Goal: Task Accomplishment & Management: Use online tool/utility

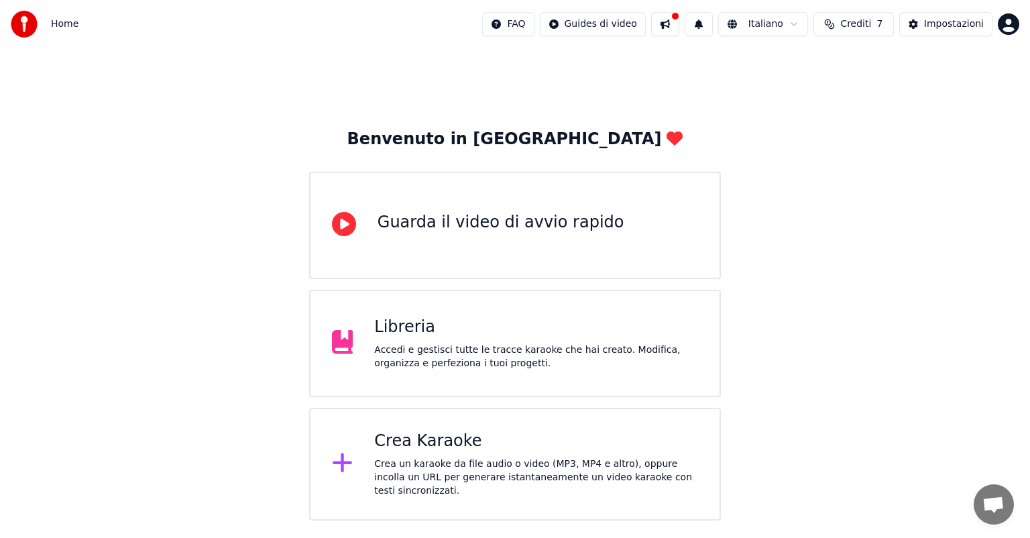
click at [475, 460] on div "Crea Karaoke Crea un karaoke da file audio o video (MP3, MP4 e altro), oppure i…" at bounding box center [536, 464] width 324 height 67
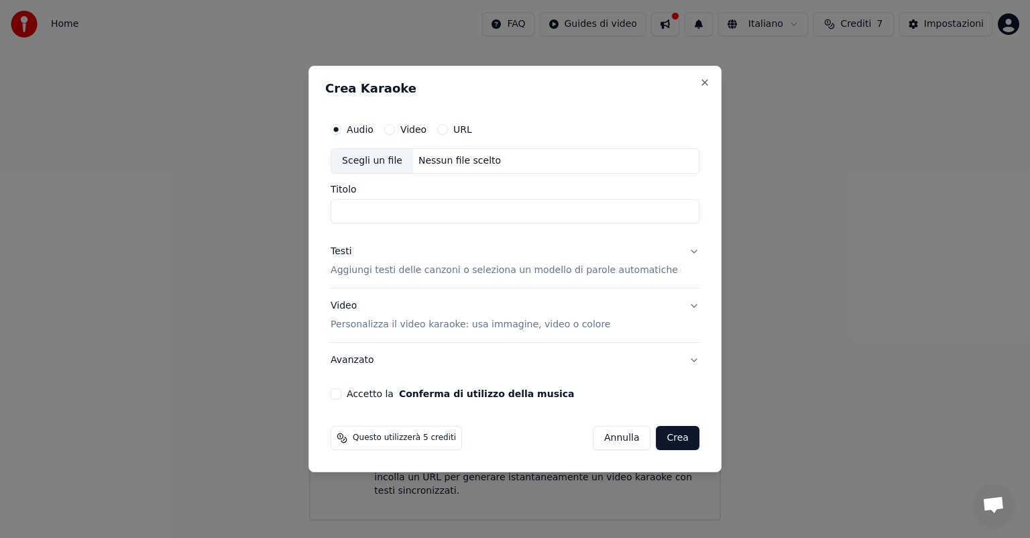
click at [378, 212] on input "Titolo" at bounding box center [515, 211] width 369 height 24
type input "**********"
click at [384, 272] on p "Aggiungi testi delle canzoni o seleziona un modello di parole automatiche" at bounding box center [504, 270] width 347 height 13
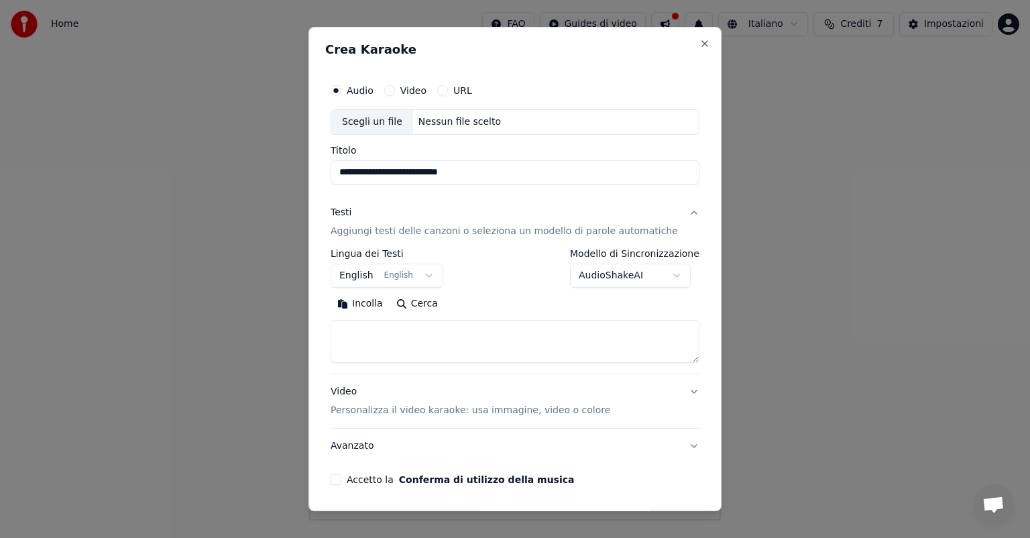
click at [431, 276] on button "English English" at bounding box center [387, 276] width 113 height 24
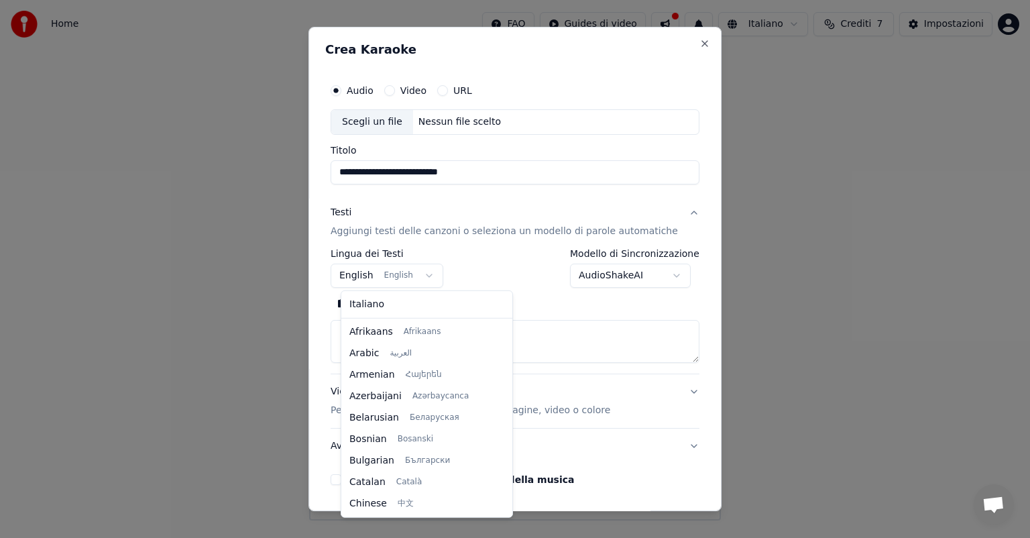
scroll to position [107, 0]
select select "**"
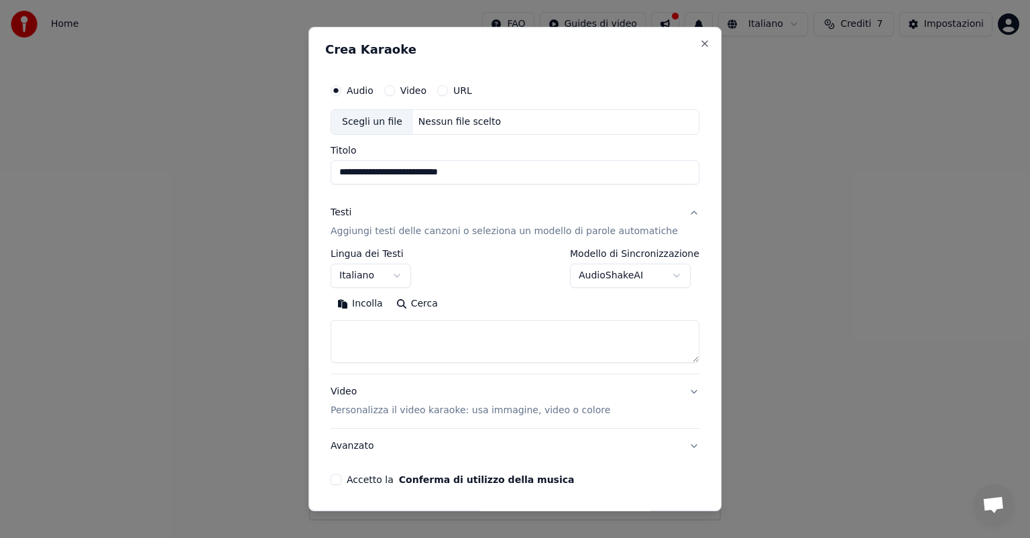
click at [479, 118] on div "Nessun file scelto" at bounding box center [459, 121] width 93 height 13
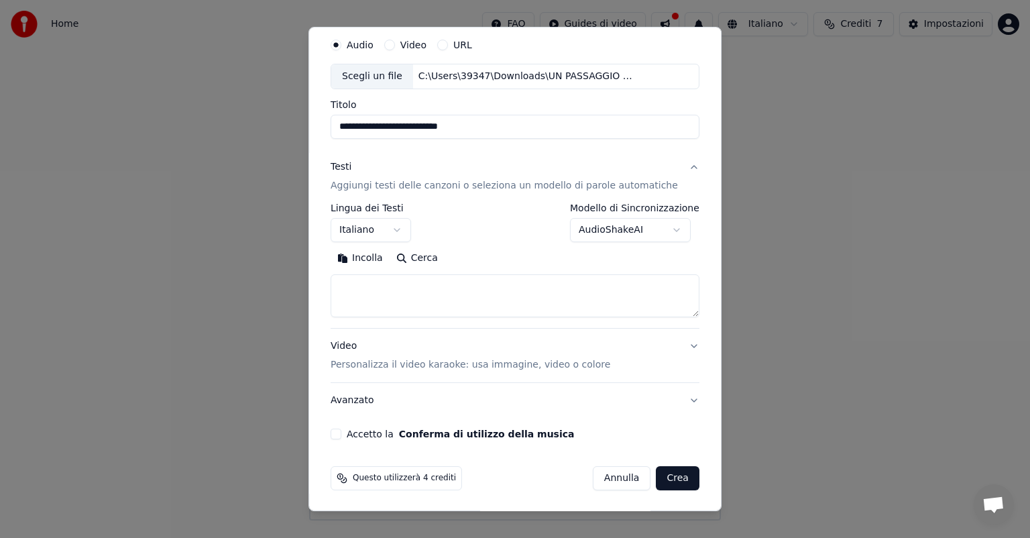
click at [461, 185] on p "Aggiungi testi delle canzoni o seleziona un modello di parole automatiche" at bounding box center [504, 185] width 347 height 13
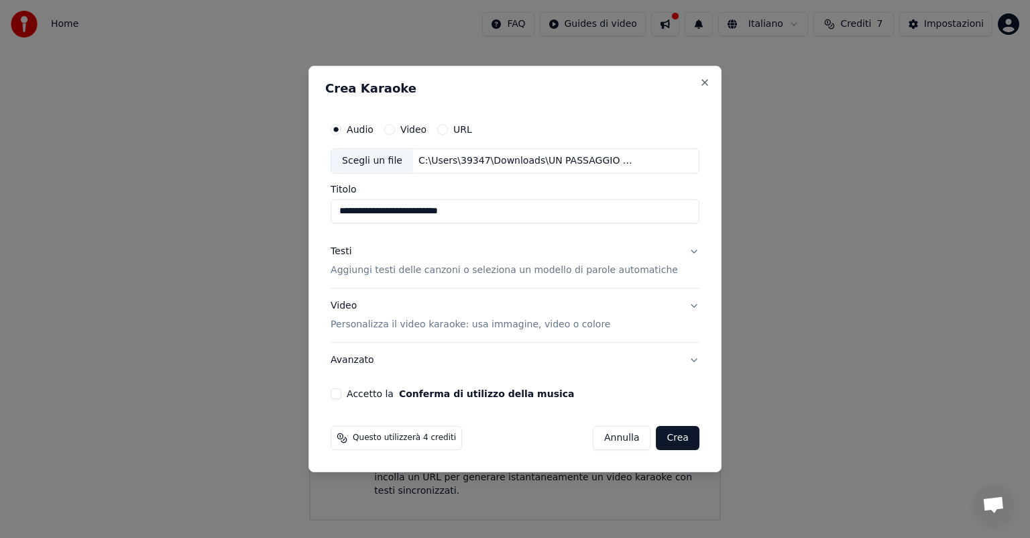
click at [458, 272] on p "Aggiungi testi delle canzoni o seleziona un modello di parole automatiche" at bounding box center [504, 270] width 347 height 13
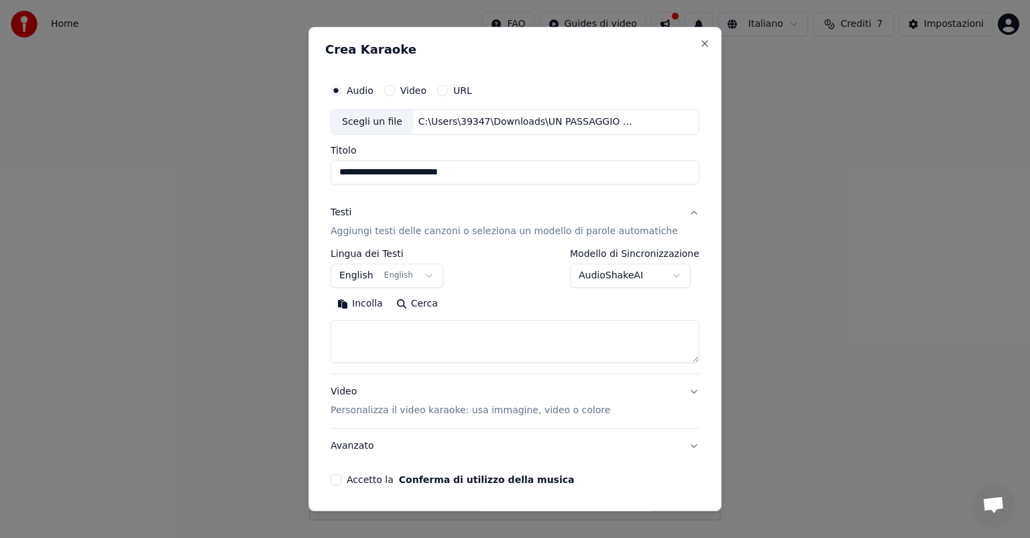
click at [641, 273] on body "**********" at bounding box center [515, 260] width 1030 height 520
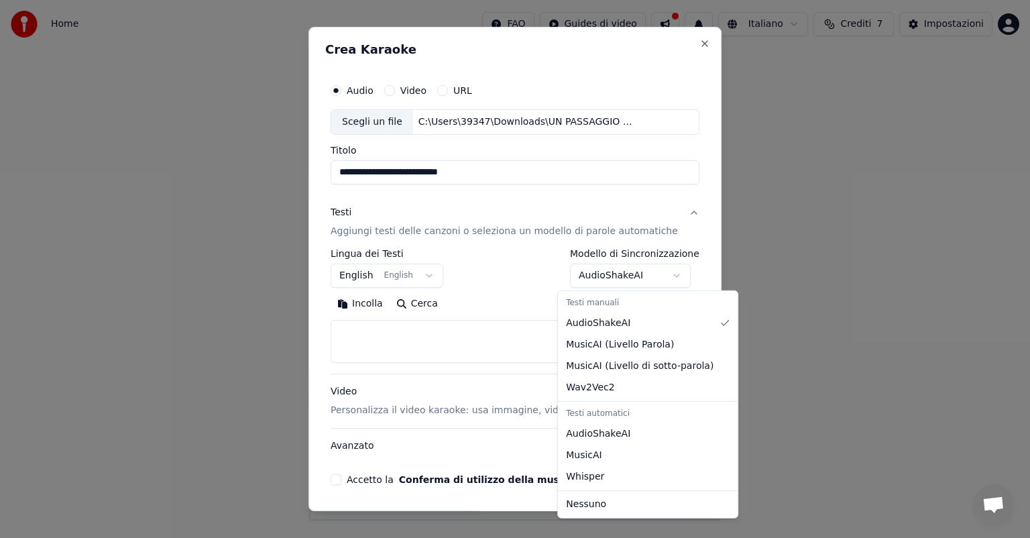
select select "**********"
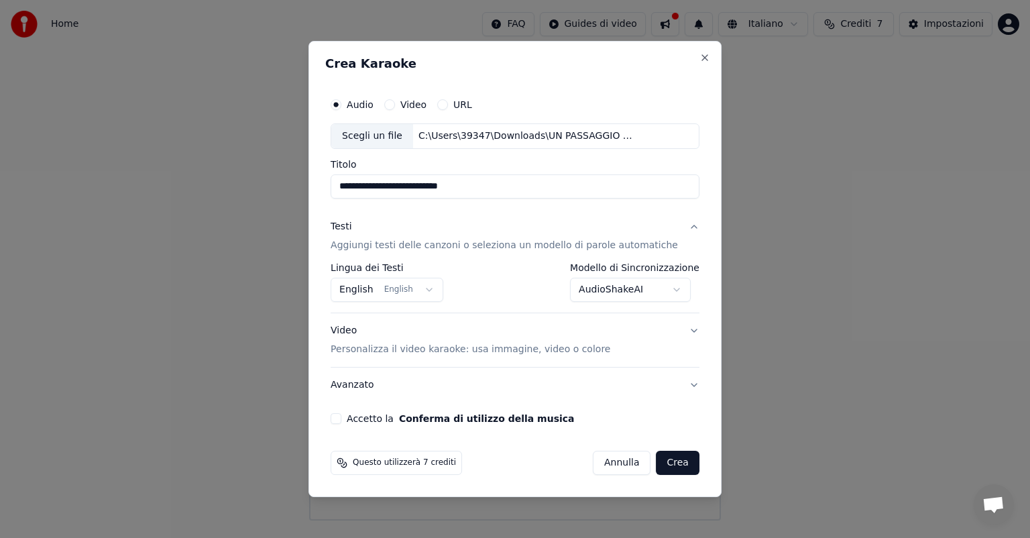
click at [677, 332] on button "Video Personalizza il video karaoke: usa immagine, video o colore" at bounding box center [515, 340] width 369 height 54
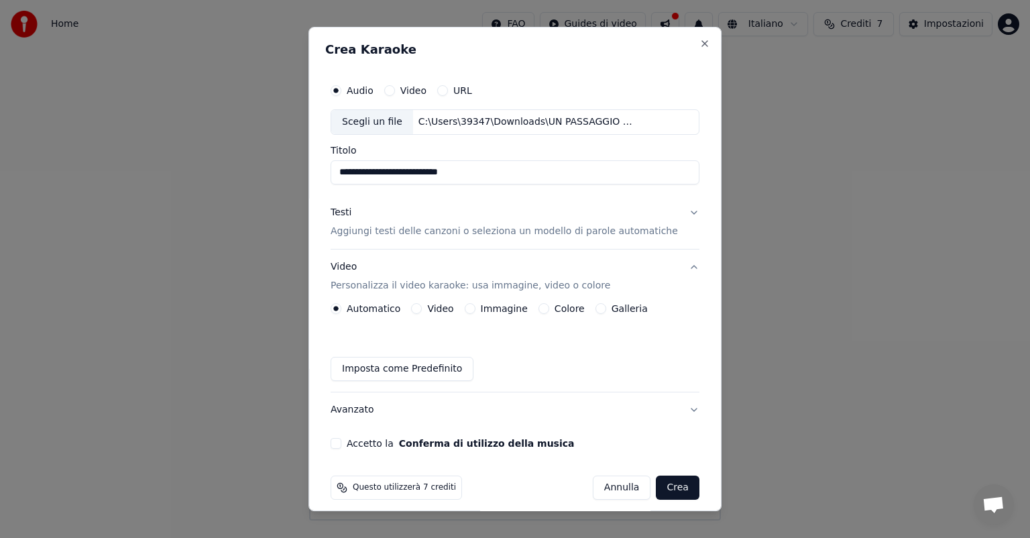
click at [475, 310] on button "Immagine" at bounding box center [470, 308] width 11 height 11
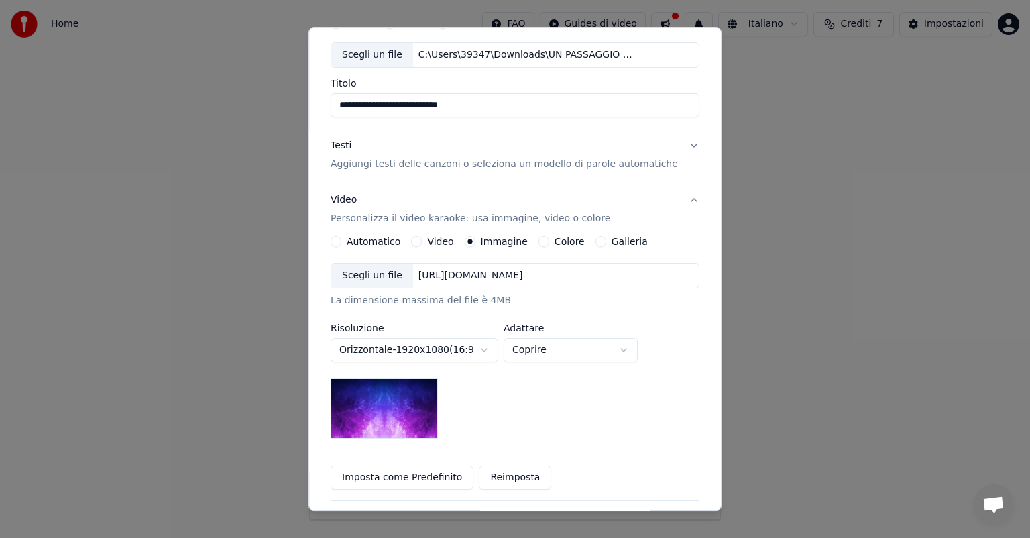
scroll to position [134, 0]
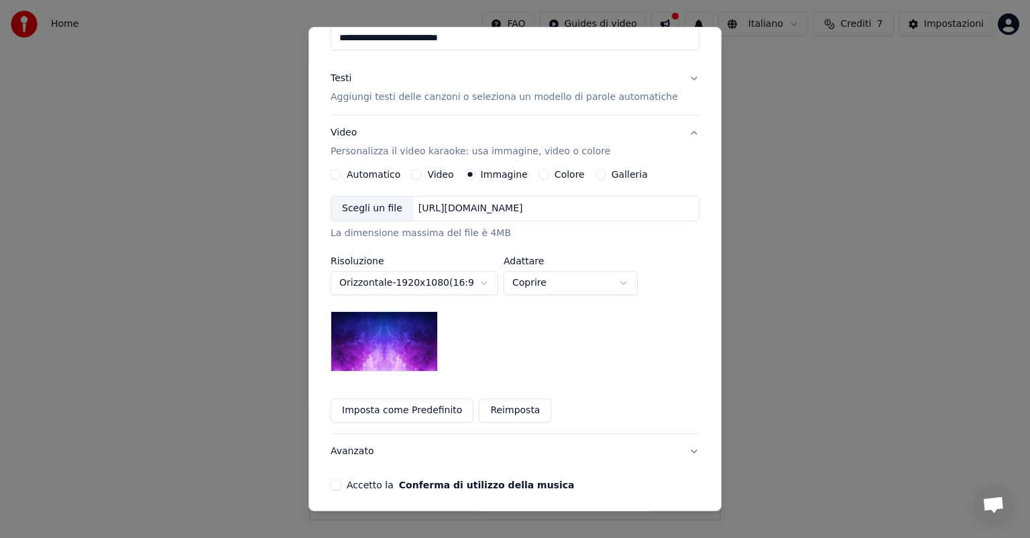
click at [499, 209] on div "[URL][DOMAIN_NAME]" at bounding box center [470, 208] width 115 height 13
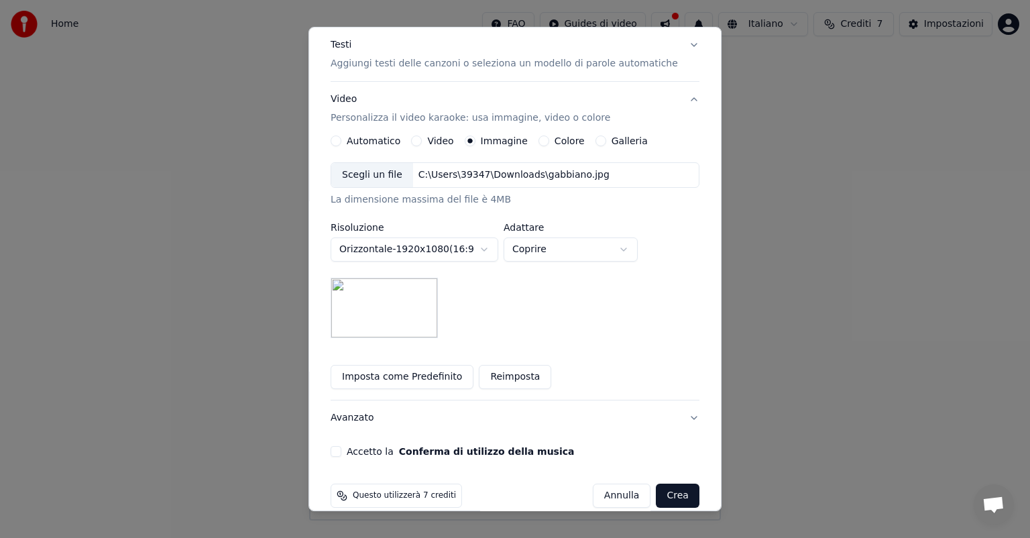
scroll to position [185, 0]
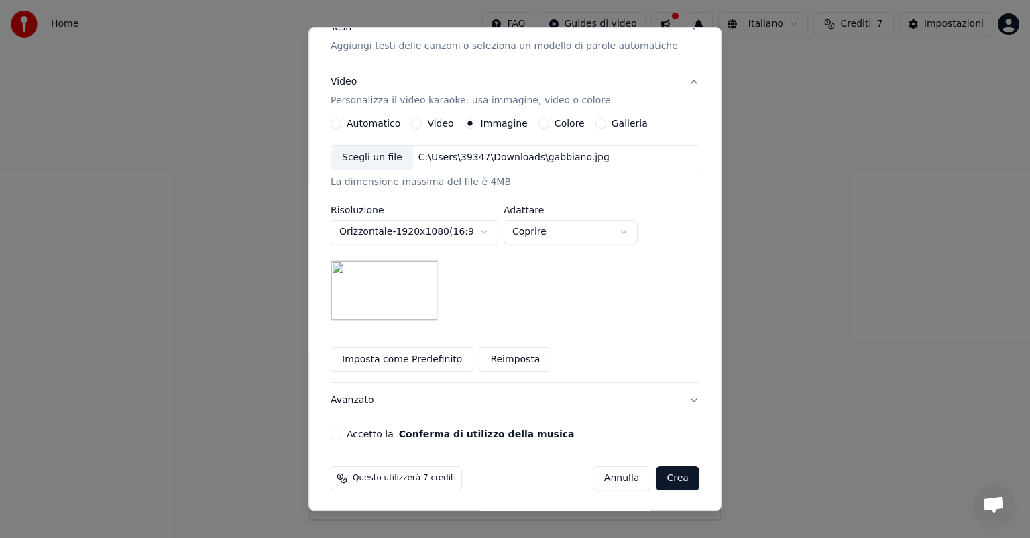
click at [341, 433] on button "Accetto la Conferma di utilizzo della musica" at bounding box center [336, 434] width 11 height 11
click at [424, 361] on button "Imposta come Predefinito" at bounding box center [402, 359] width 143 height 24
click at [660, 477] on button "Crea" at bounding box center [677, 478] width 43 height 24
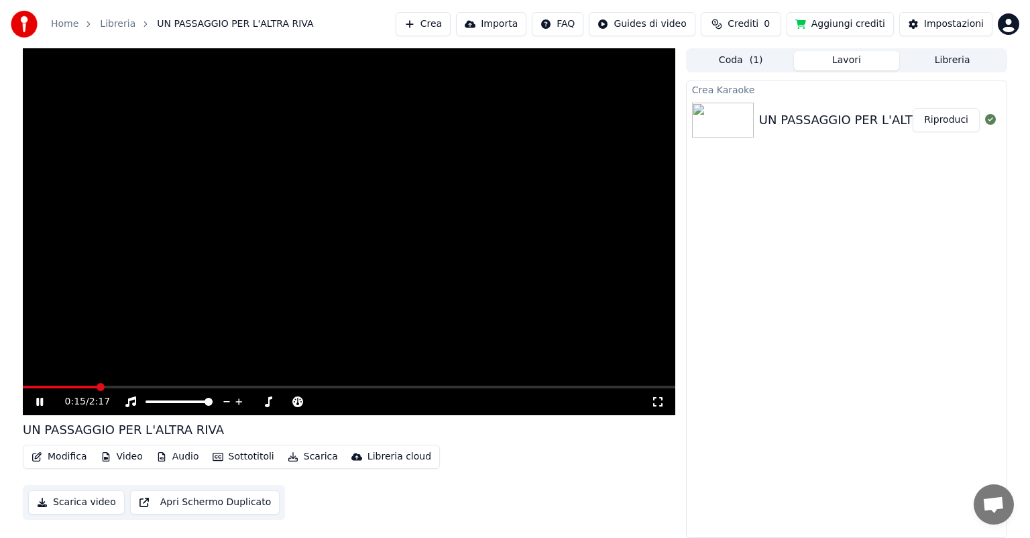
click at [180, 455] on button "Audio" at bounding box center [178, 456] width 54 height 19
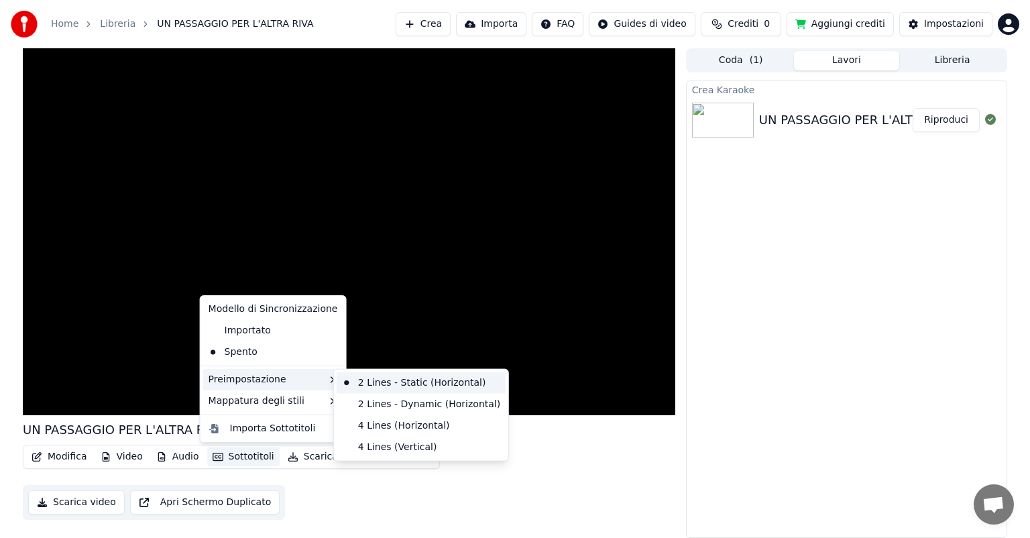
click at [397, 383] on div "2 Lines - Static (Horizontal)" at bounding box center [421, 382] width 169 height 21
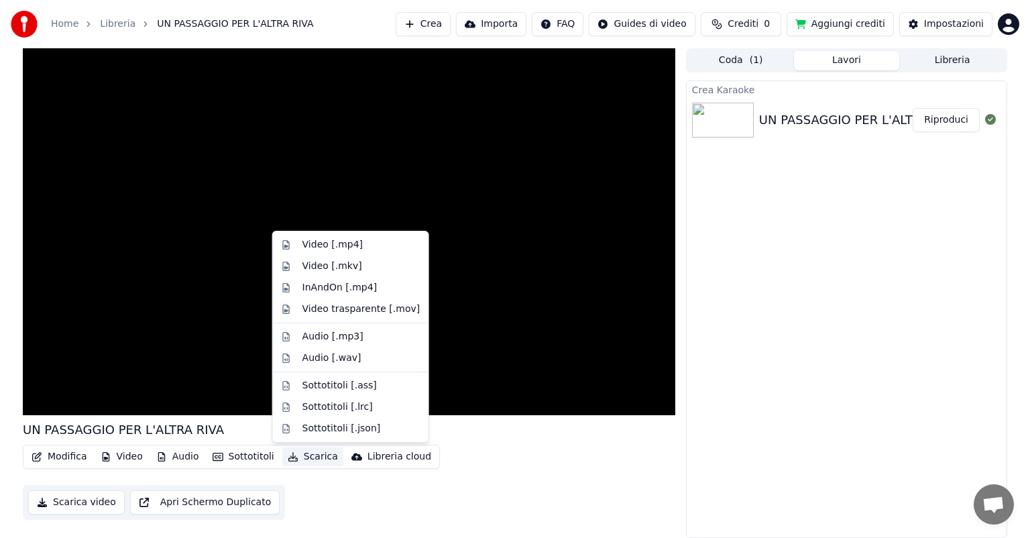
click at [306, 456] on button "Scarica" at bounding box center [312, 456] width 61 height 19
click at [312, 335] on div "Audio [.mp3]" at bounding box center [332, 336] width 61 height 13
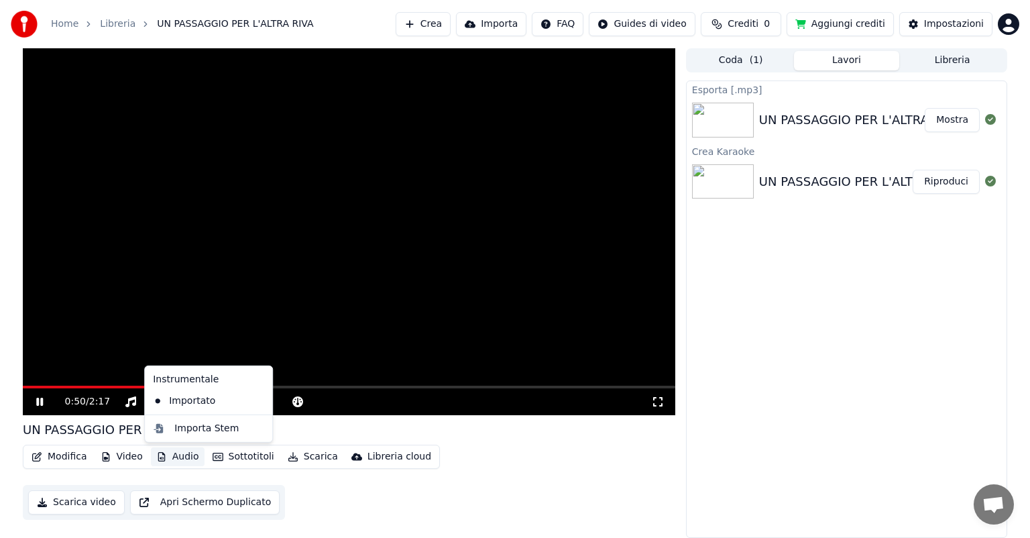
click at [176, 457] on button "Audio" at bounding box center [178, 456] width 54 height 19
click at [342, 279] on video at bounding box center [349, 231] width 652 height 367
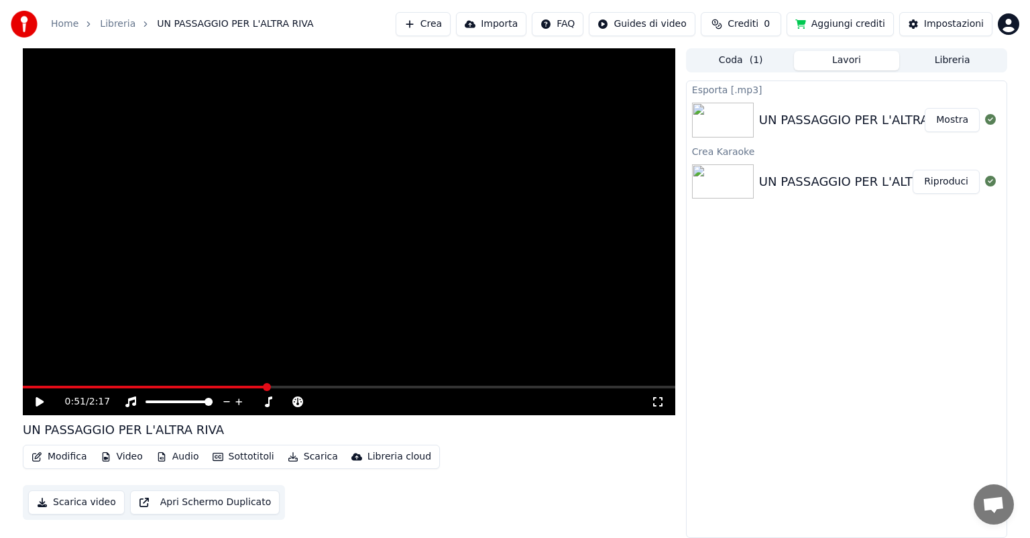
click at [241, 333] on video at bounding box center [349, 231] width 652 height 367
click at [213, 400] on span at bounding box center [209, 402] width 8 height 8
click at [315, 402] on span at bounding box center [316, 402] width 8 height 8
click at [266, 402] on icon at bounding box center [268, 401] width 13 height 11
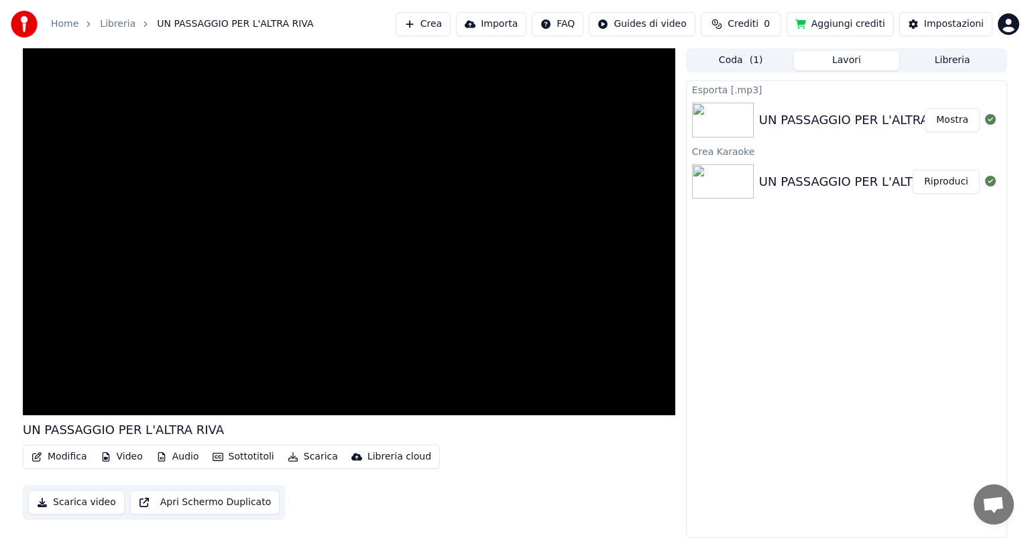
click at [127, 457] on button "Video" at bounding box center [121, 456] width 53 height 19
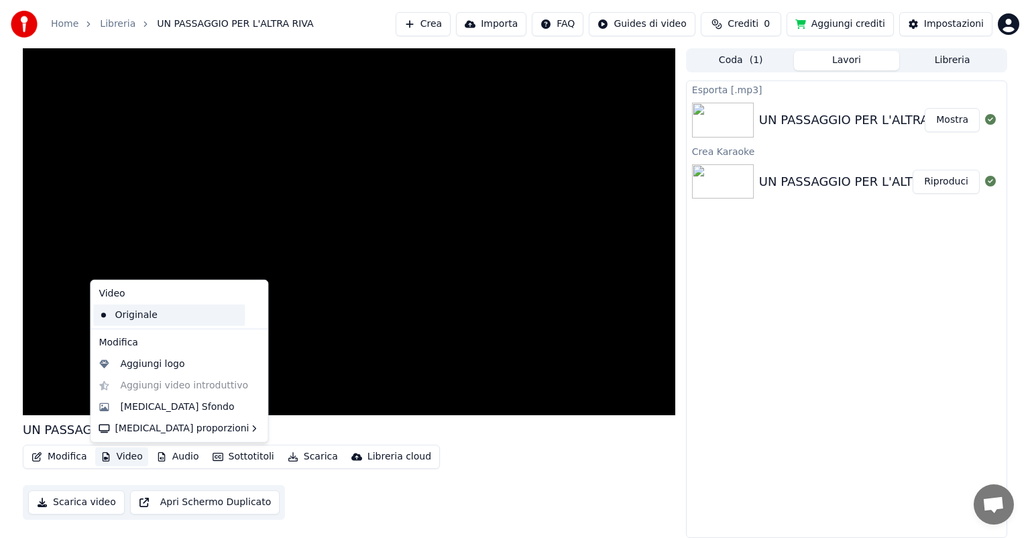
click at [149, 314] on div "Originale" at bounding box center [169, 314] width 152 height 21
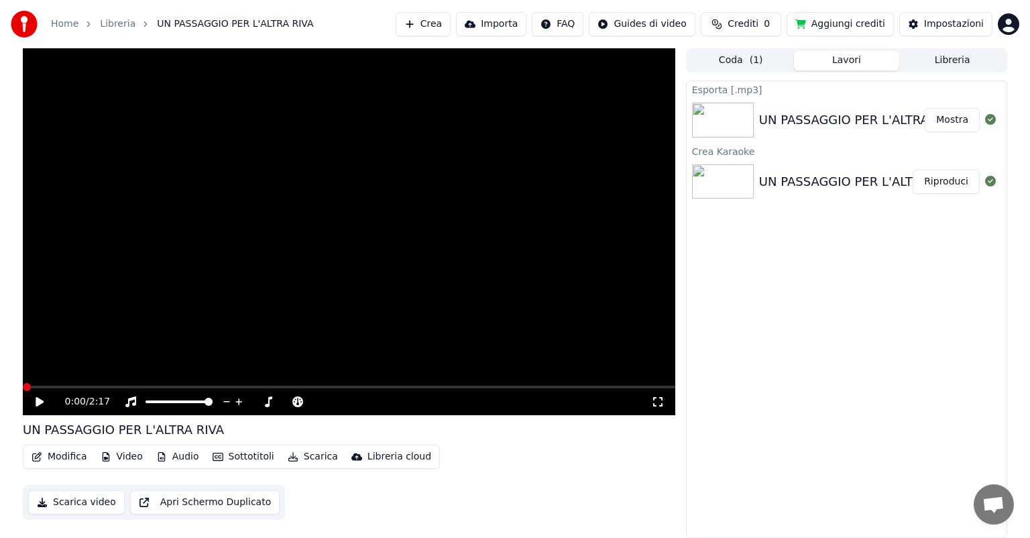
click at [942, 181] on button "Riproduci" at bounding box center [946, 182] width 67 height 24
click at [72, 460] on button "Modifica" at bounding box center [59, 456] width 66 height 19
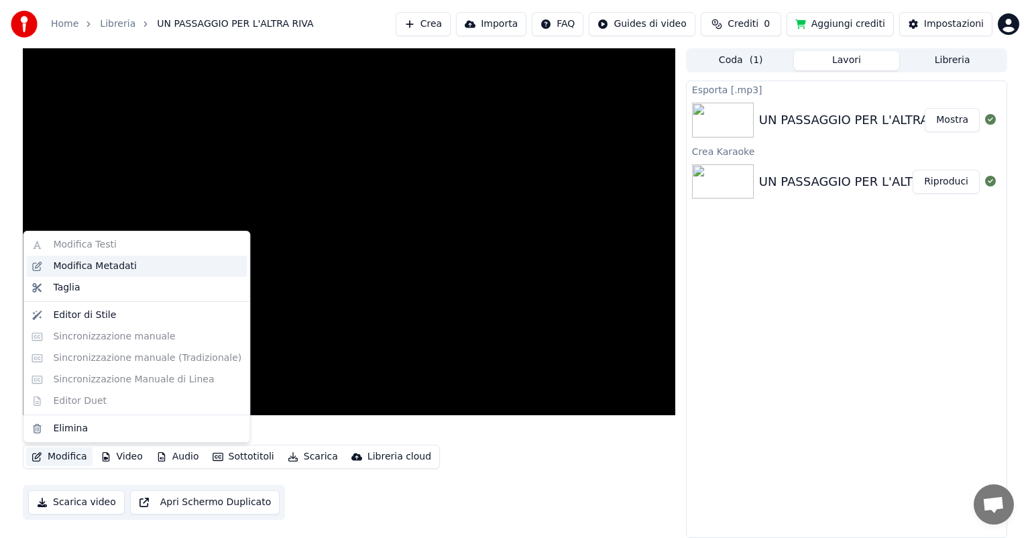
click at [89, 268] on div "Modifica Metadati" at bounding box center [95, 266] width 84 height 13
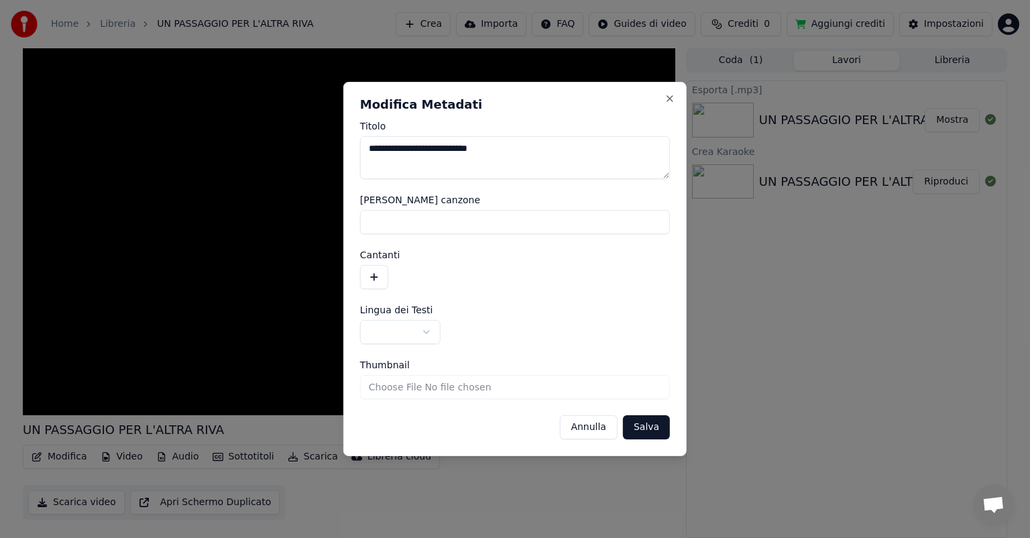
click at [408, 226] on input "[PERSON_NAME] canzone" at bounding box center [515, 222] width 310 height 24
click at [604, 431] on button "Annulla" at bounding box center [588, 427] width 58 height 24
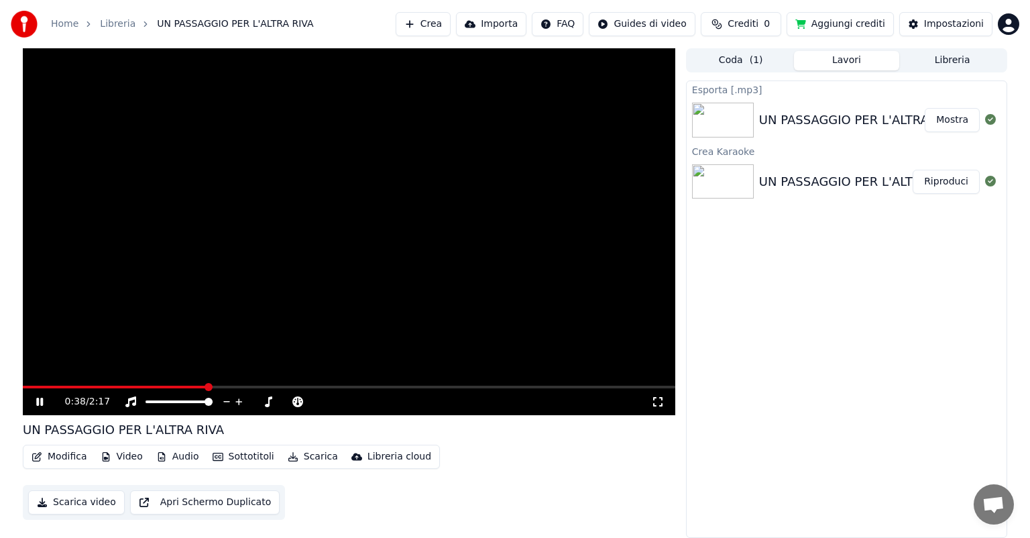
click at [726, 173] on img at bounding box center [723, 181] width 62 height 35
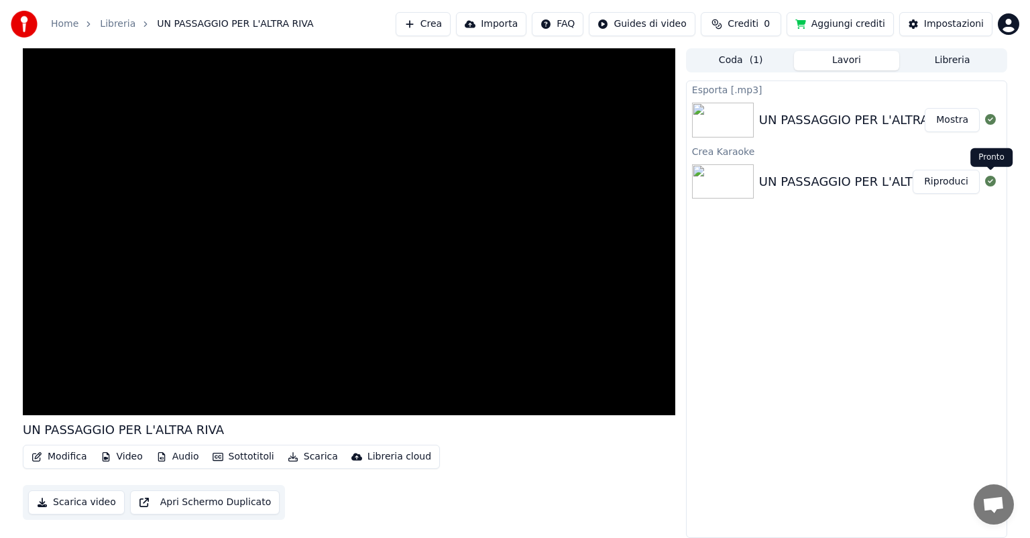
click at [989, 181] on icon at bounding box center [990, 181] width 11 height 11
click at [950, 181] on button "Riproduci" at bounding box center [946, 182] width 67 height 24
click at [733, 52] on button "Coda ( 1 )" at bounding box center [741, 60] width 106 height 19
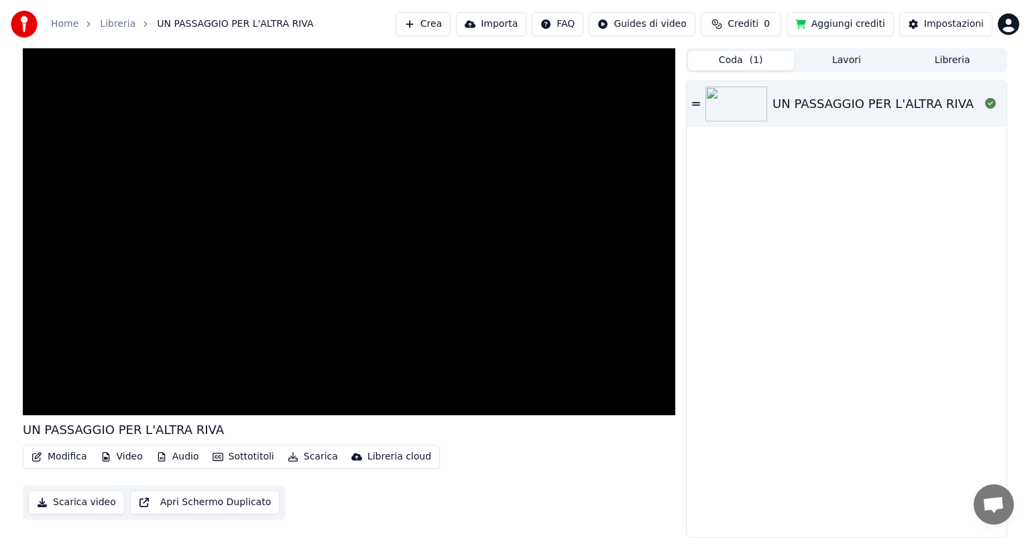
click at [693, 105] on icon at bounding box center [696, 103] width 8 height 3
click at [730, 105] on img at bounding box center [736, 104] width 62 height 35
click at [762, 62] on button "Coda ( 1 )" at bounding box center [741, 60] width 106 height 19
click at [936, 19] on div "Impostazioni" at bounding box center [954, 23] width 60 height 13
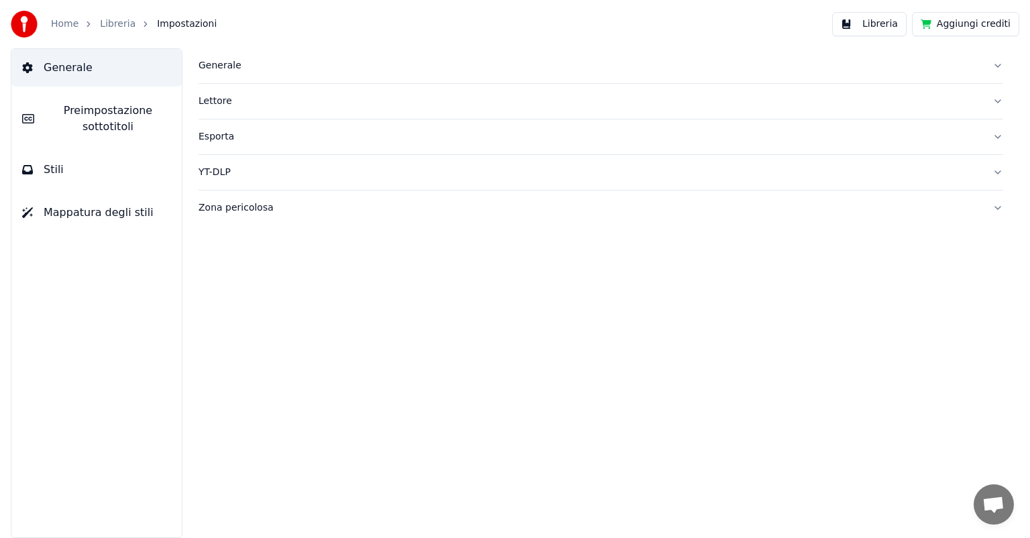
click at [283, 138] on div "Esporta" at bounding box center [589, 136] width 783 height 13
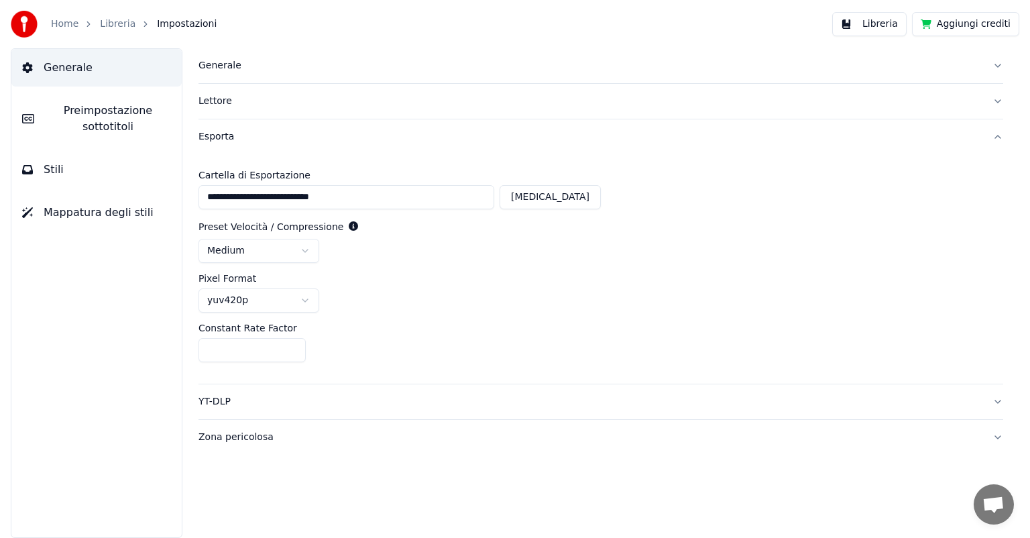
click at [130, 22] on div "Libreria" at bounding box center [125, 23] width 50 height 13
click at [67, 20] on link "Home" at bounding box center [64, 23] width 27 height 13
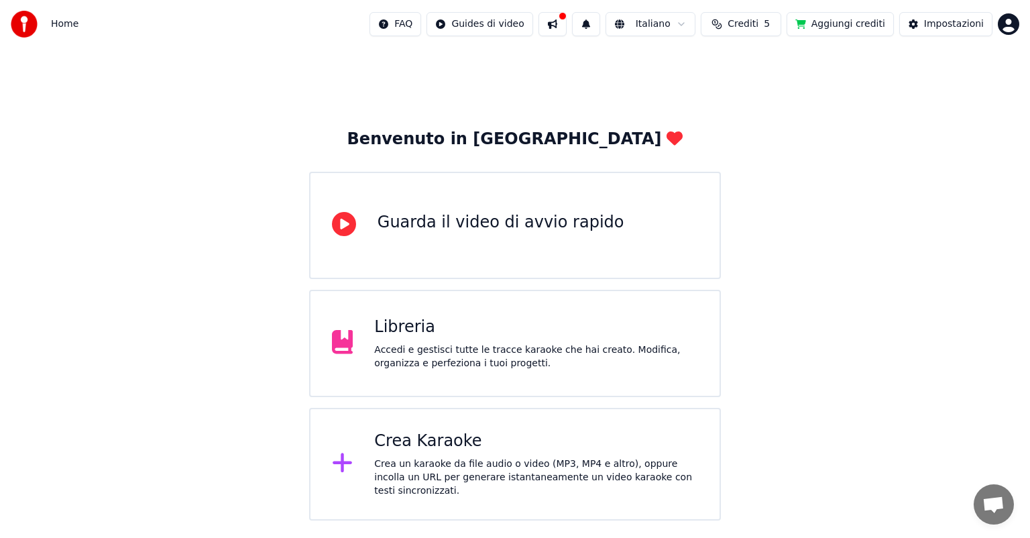
click at [567, 27] on button at bounding box center [552, 24] width 28 height 24
click at [665, 19] on html "Home FAQ Guides di video Italiano Crediti 5 Aggiungi crediti Impostazioni Benve…" at bounding box center [515, 260] width 1030 height 520
click at [756, 22] on html "Home FAQ Guides di video Italiano Crediti 5 Aggiungi crediti Impostazioni Benve…" at bounding box center [515, 260] width 1030 height 520
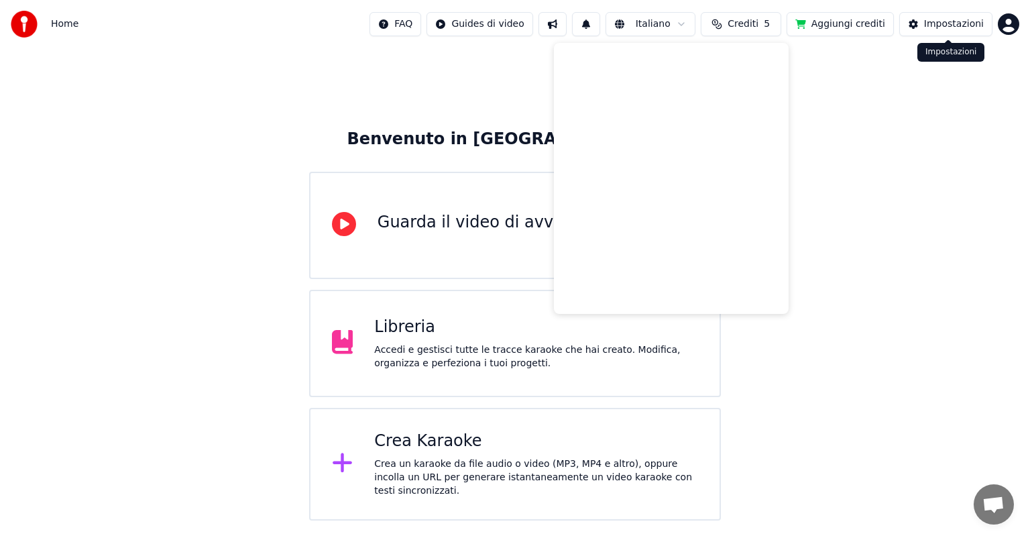
click at [954, 22] on div "Impostazioni" at bounding box center [954, 23] width 60 height 13
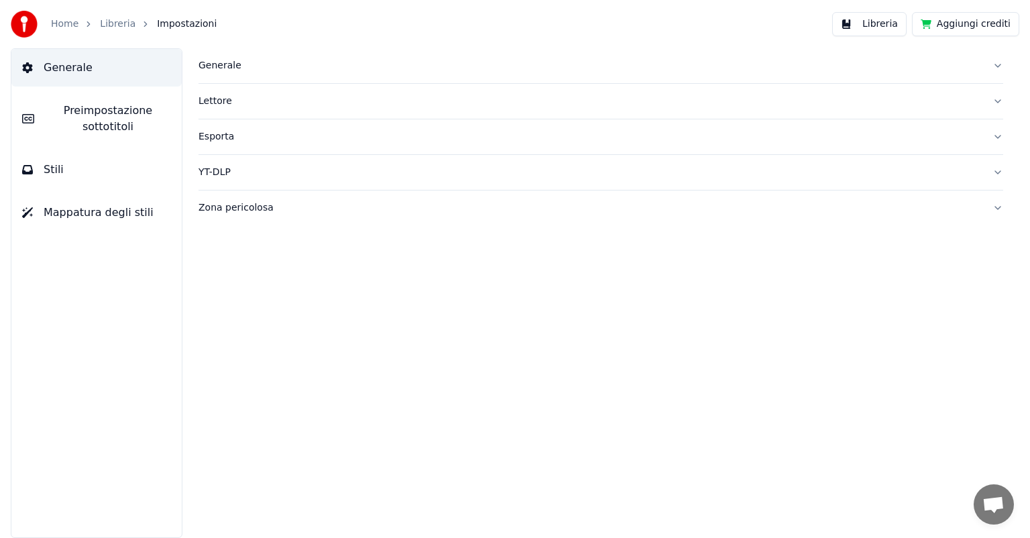
click at [224, 67] on div "Generale" at bounding box center [589, 65] width 783 height 13
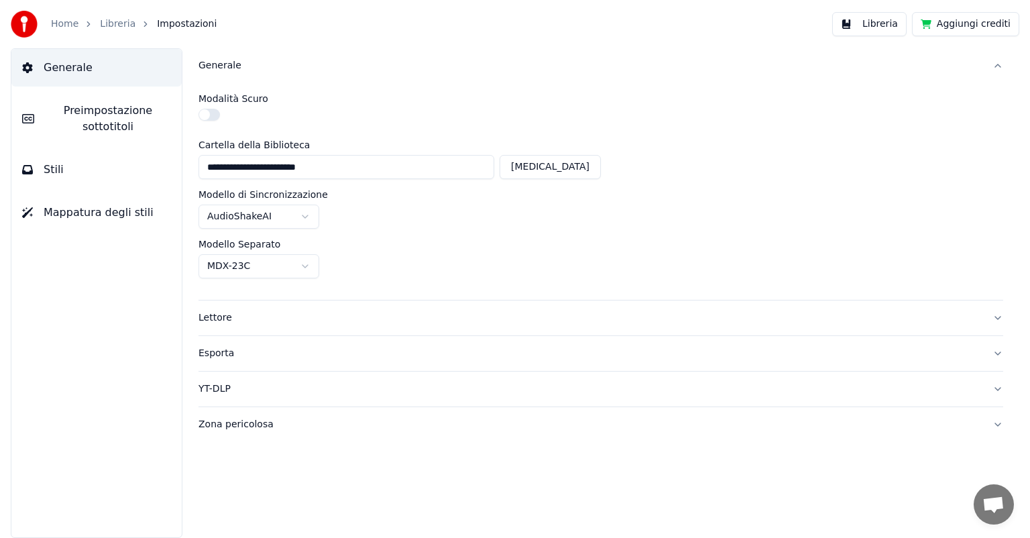
click at [224, 67] on div "Generale" at bounding box center [589, 65] width 783 height 13
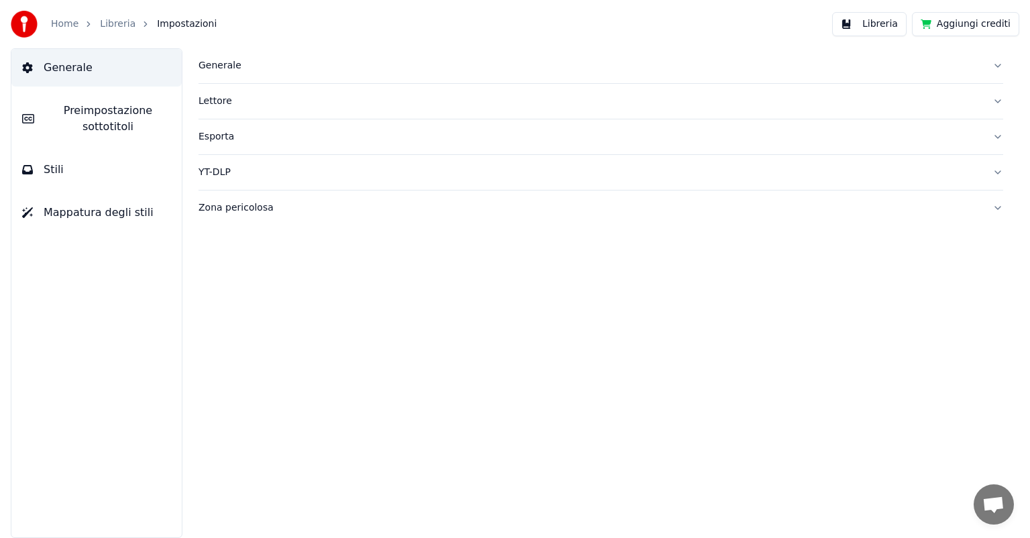
click at [121, 21] on link "Libreria" at bounding box center [118, 23] width 36 height 13
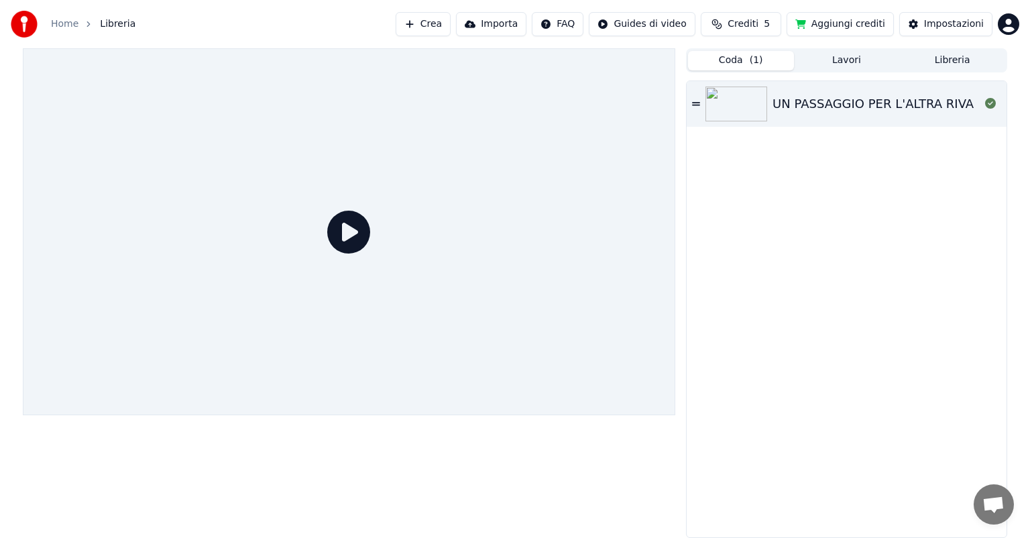
click at [695, 101] on icon at bounding box center [696, 103] width 8 height 9
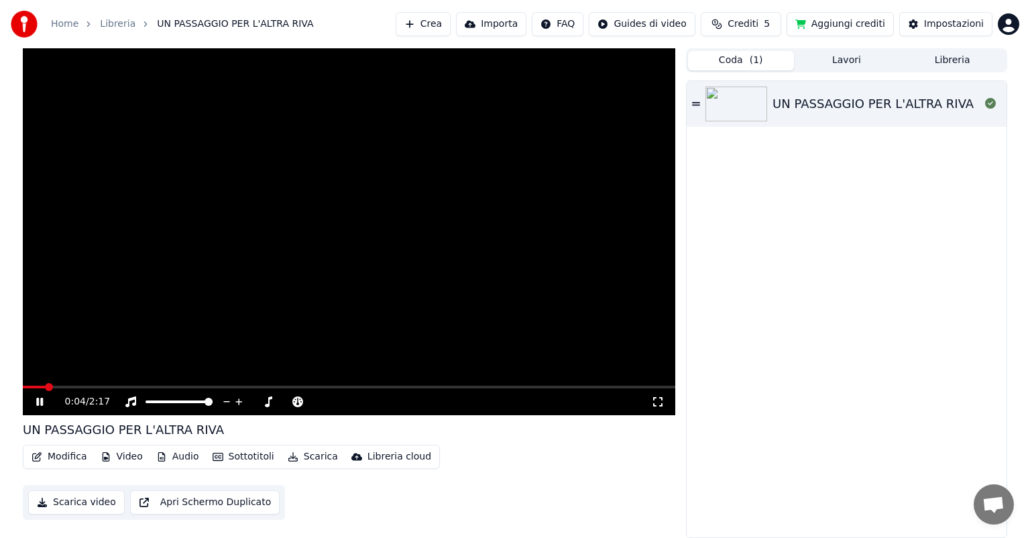
click at [296, 457] on button "Scarica" at bounding box center [312, 456] width 61 height 19
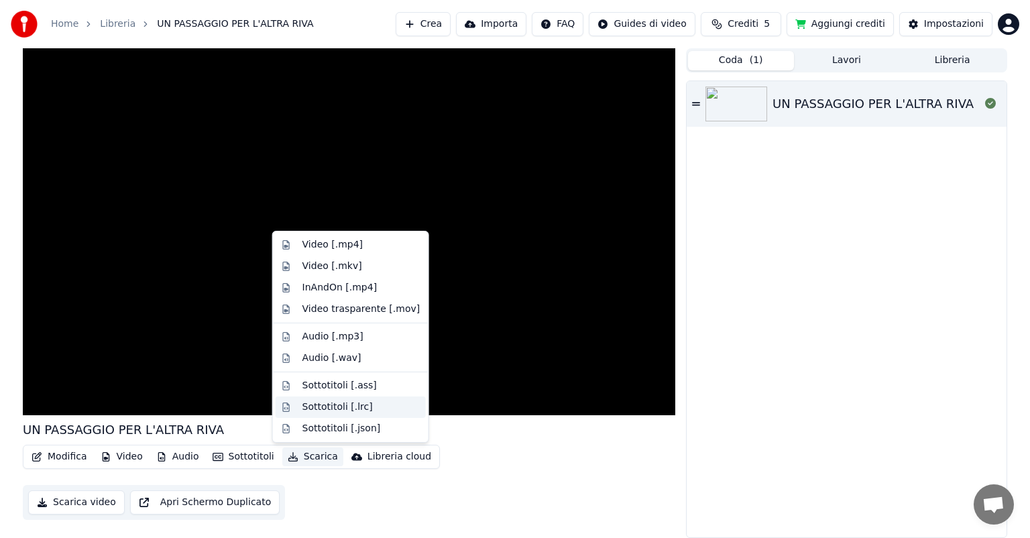
click at [314, 407] on div "Sottotitoli [.lrc]" at bounding box center [337, 406] width 70 height 13
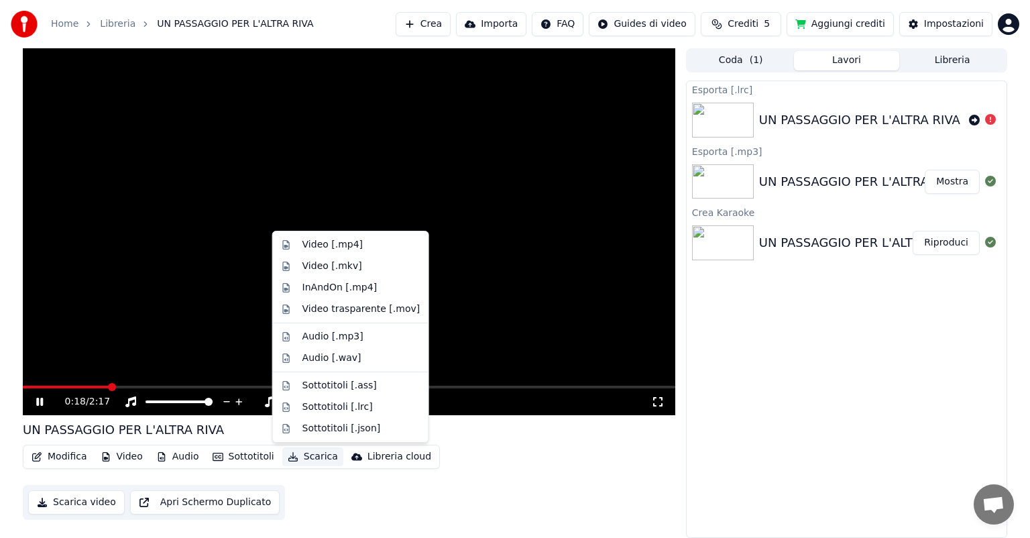
click at [311, 459] on button "Scarica" at bounding box center [312, 456] width 61 height 19
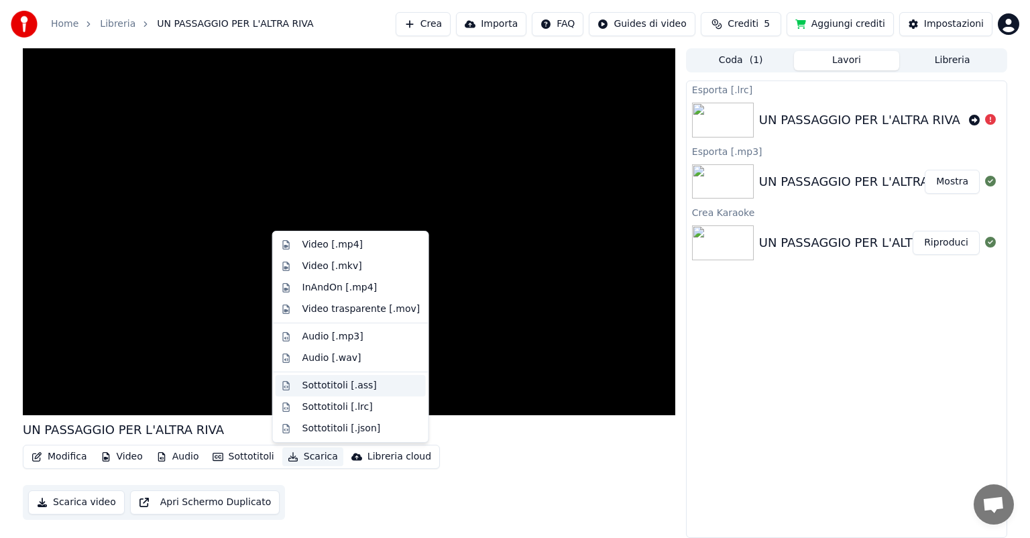
click at [310, 388] on div "Sottotitoli [.ass]" at bounding box center [339, 385] width 74 height 13
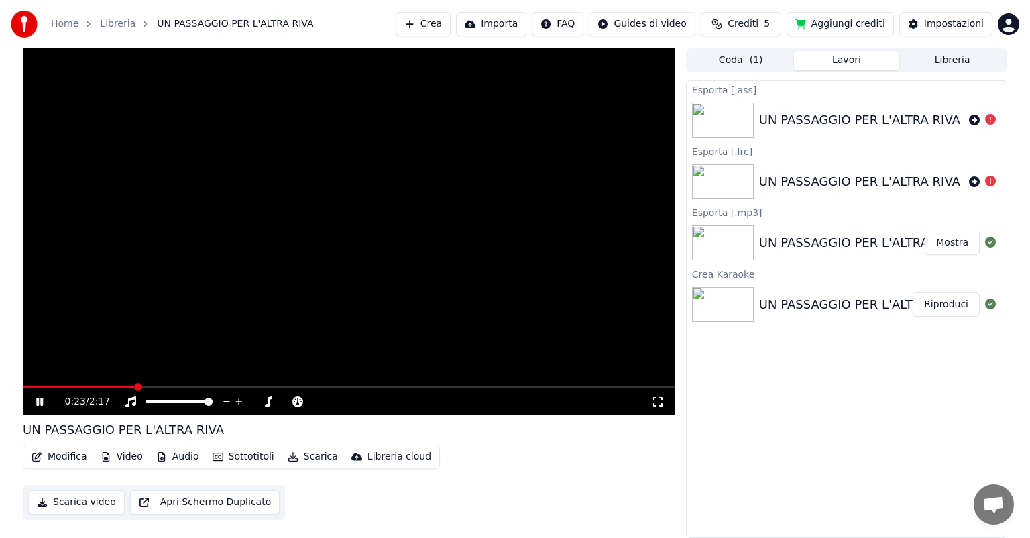
click at [317, 456] on button "Scarica" at bounding box center [312, 456] width 61 height 19
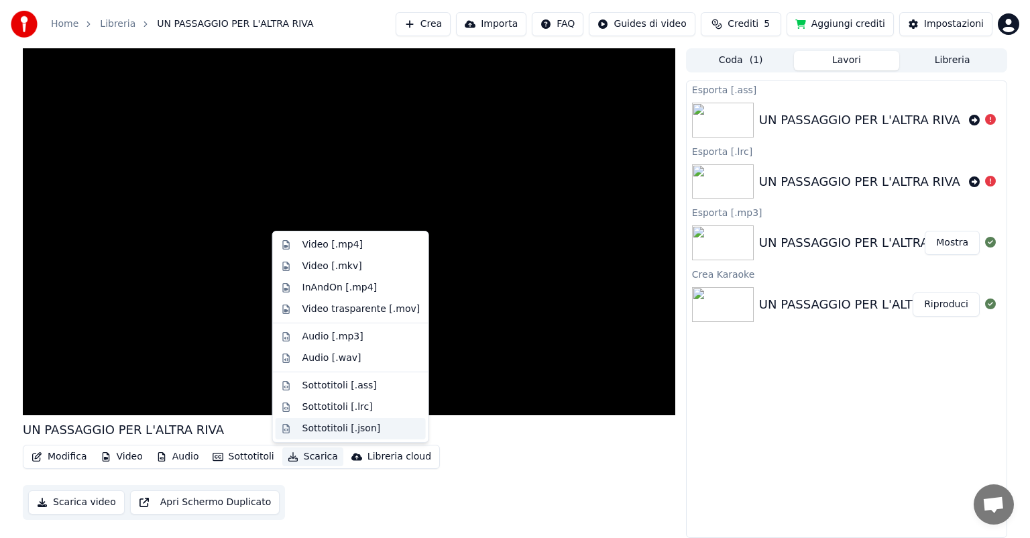
click at [315, 431] on div "Sottotitoli [.json]" at bounding box center [341, 428] width 78 height 13
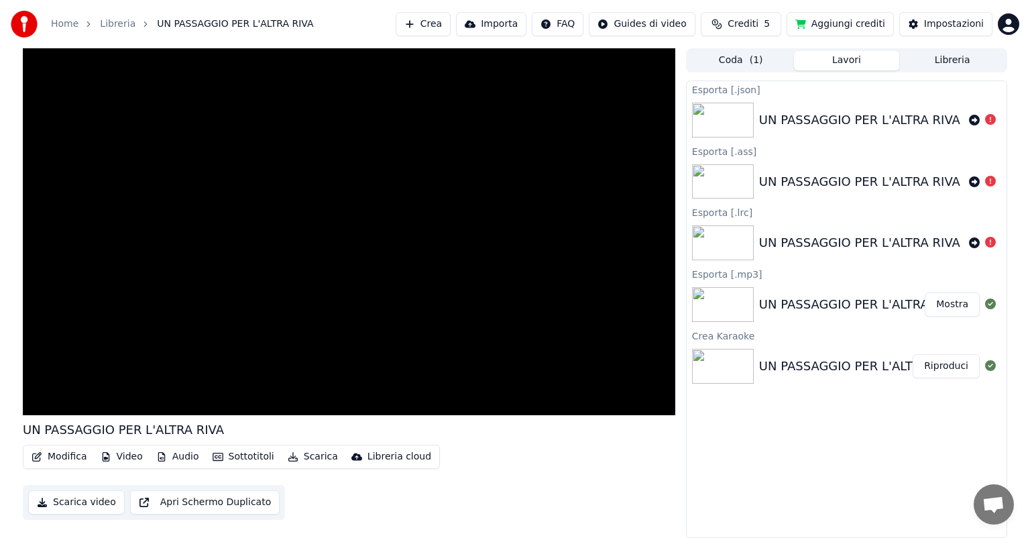
click at [308, 454] on button "Scarica" at bounding box center [312, 456] width 61 height 19
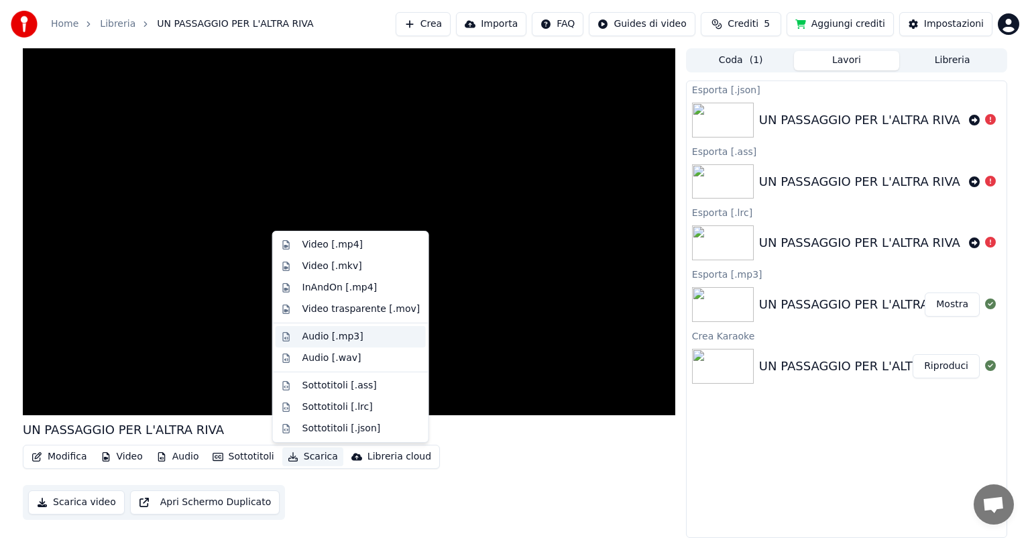
click at [315, 339] on div "Audio [.mp3]" at bounding box center [332, 336] width 61 height 13
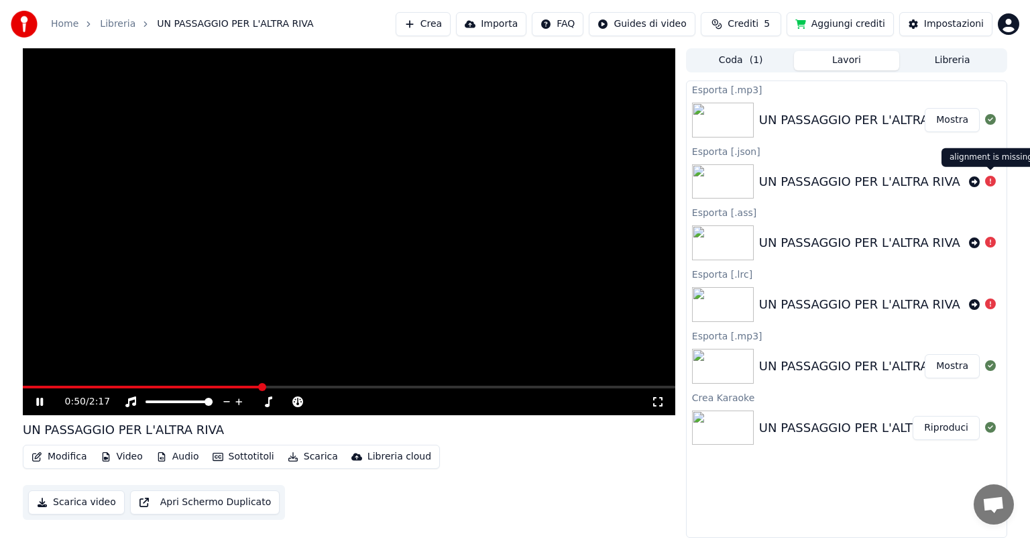
click at [991, 183] on icon at bounding box center [990, 181] width 11 height 11
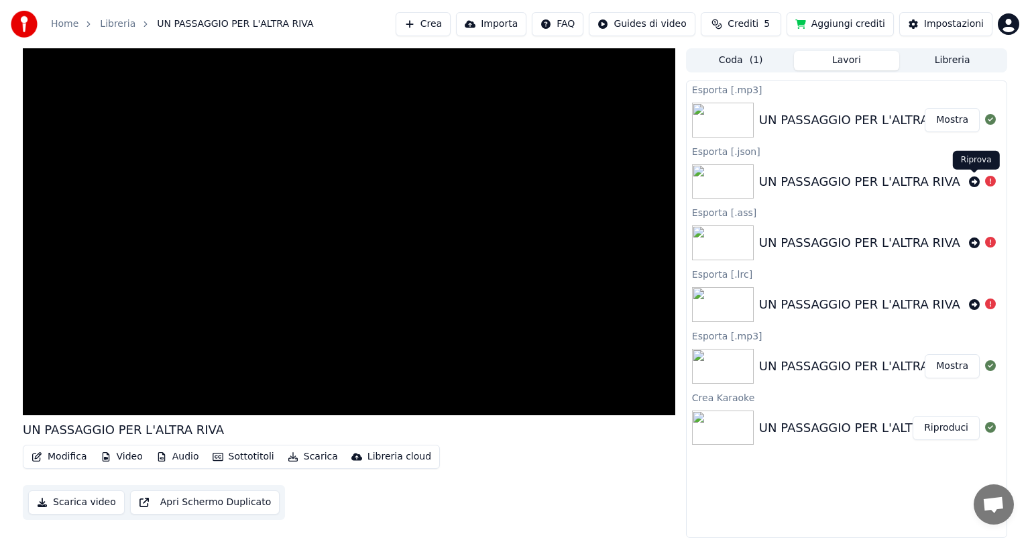
click at [973, 180] on icon at bounding box center [974, 181] width 11 height 11
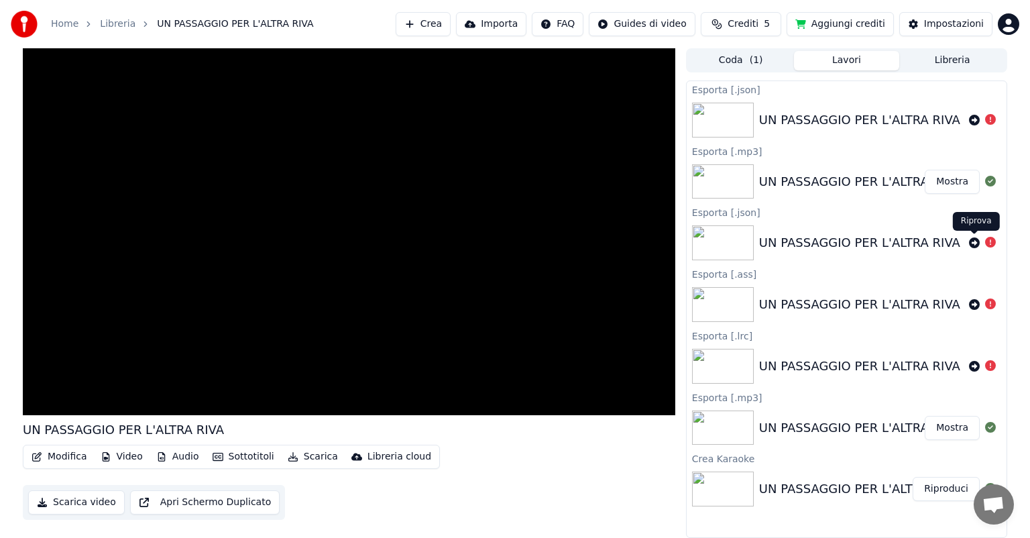
click at [975, 242] on icon at bounding box center [974, 242] width 11 height 11
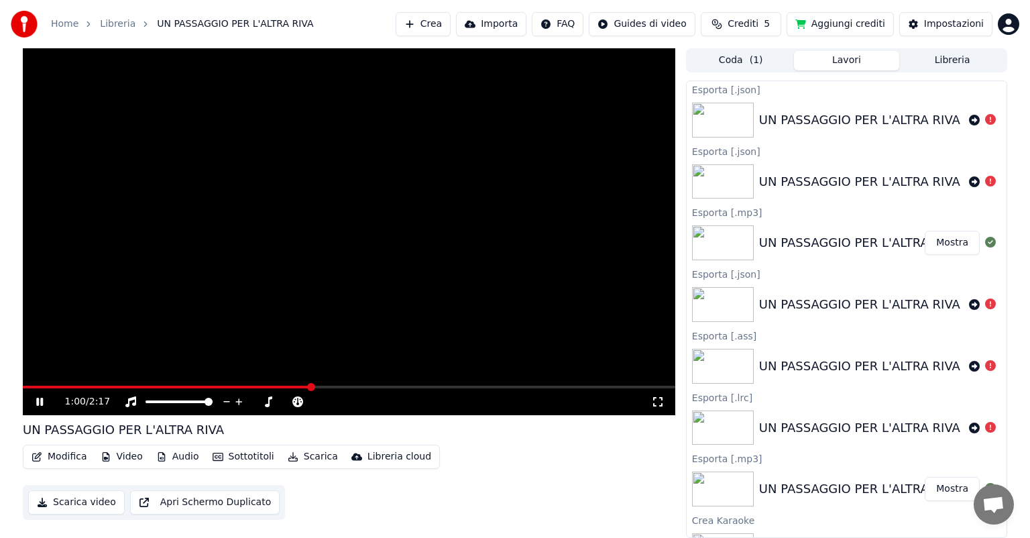
click at [37, 403] on icon at bounding box center [39, 402] width 7 height 8
click at [969, 303] on icon at bounding box center [974, 304] width 11 height 11
click at [969, 365] on icon at bounding box center [974, 366] width 11 height 11
click at [969, 119] on icon at bounding box center [974, 120] width 11 height 11
click at [969, 121] on icon at bounding box center [974, 120] width 11 height 11
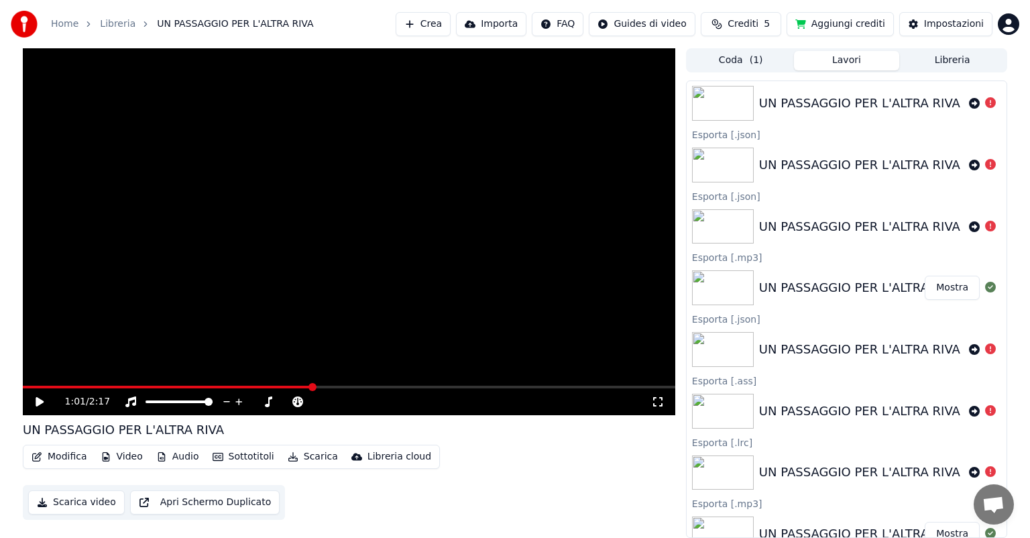
scroll to position [268, 0]
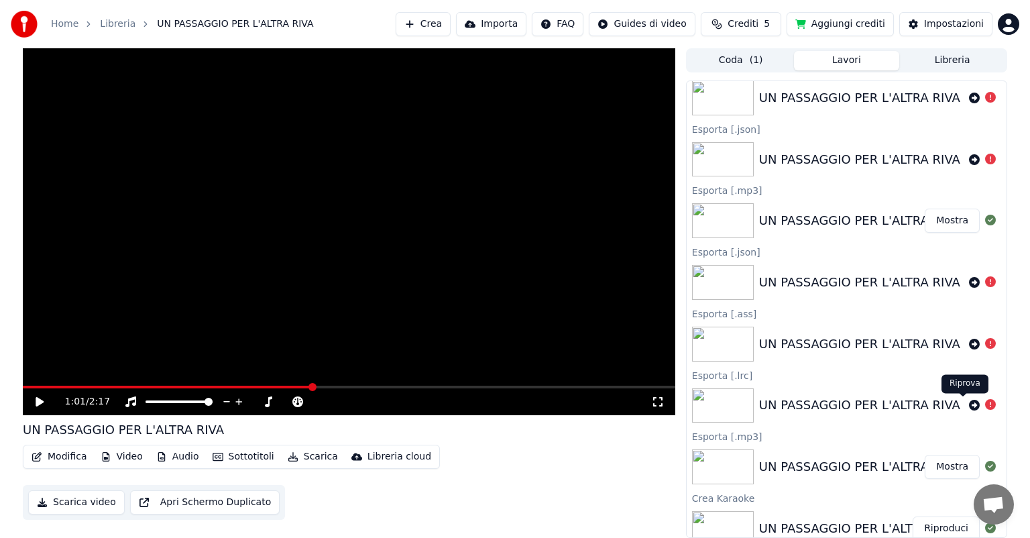
click at [969, 404] on icon at bounding box center [974, 405] width 11 height 11
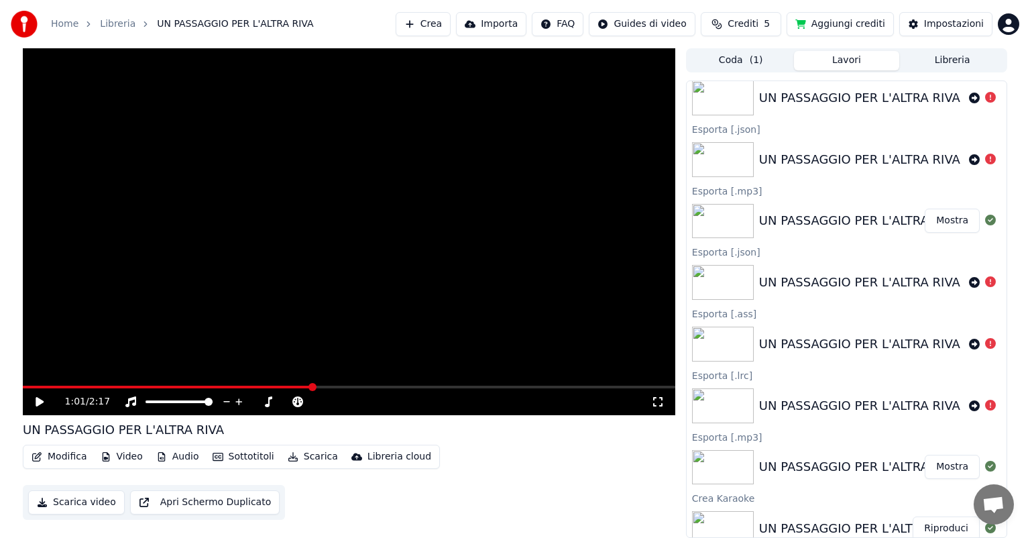
click at [969, 404] on icon at bounding box center [974, 405] width 11 height 11
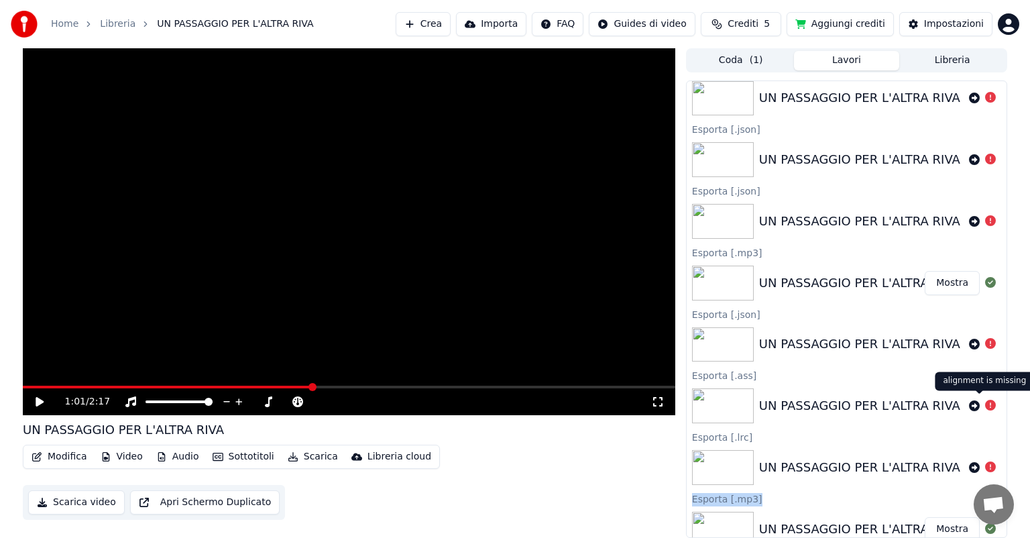
scroll to position [637, 0]
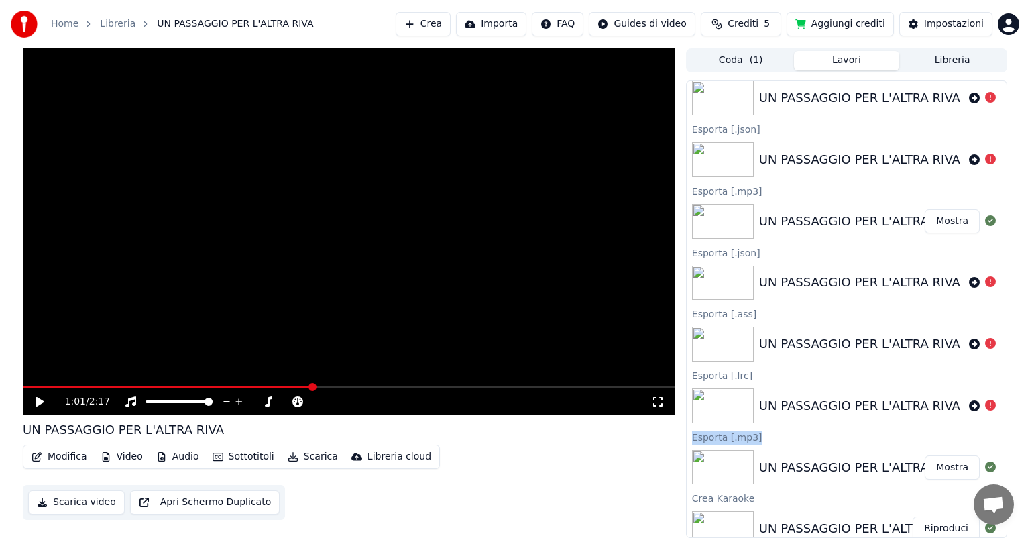
click at [985, 403] on icon at bounding box center [990, 405] width 11 height 11
click at [969, 403] on icon at bounding box center [974, 405] width 11 height 11
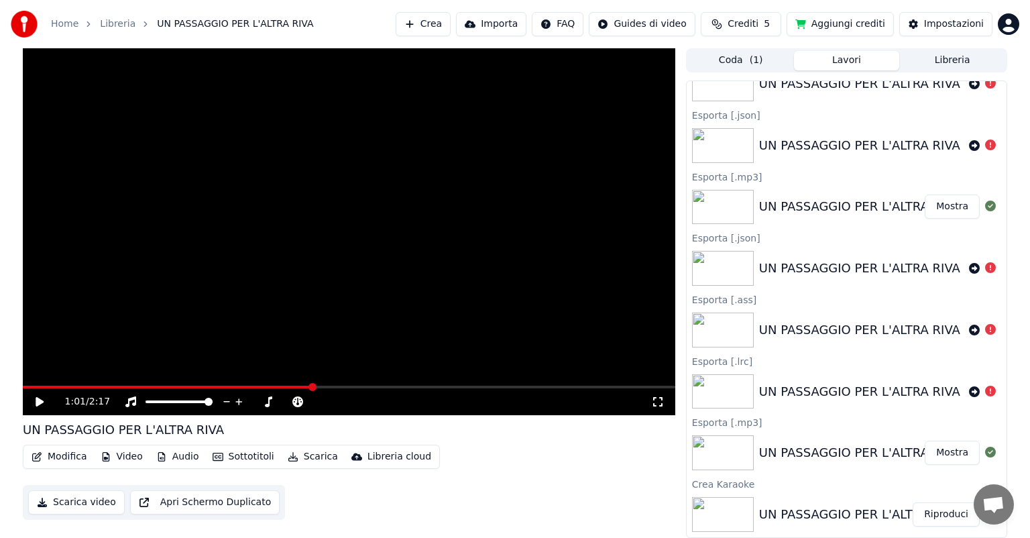
drag, startPoint x: 797, startPoint y: 508, endPoint x: 491, endPoint y: 358, distance: 341.0
click at [491, 358] on div "1:01 / 2:17 UN PASSAGGIO PER L'ALTRA RIVA Modifica Video Audio Sottotitoli Scar…" at bounding box center [515, 293] width 1006 height 490
click at [751, 516] on img at bounding box center [723, 514] width 62 height 35
click at [944, 518] on button "Riproduci" at bounding box center [946, 514] width 67 height 24
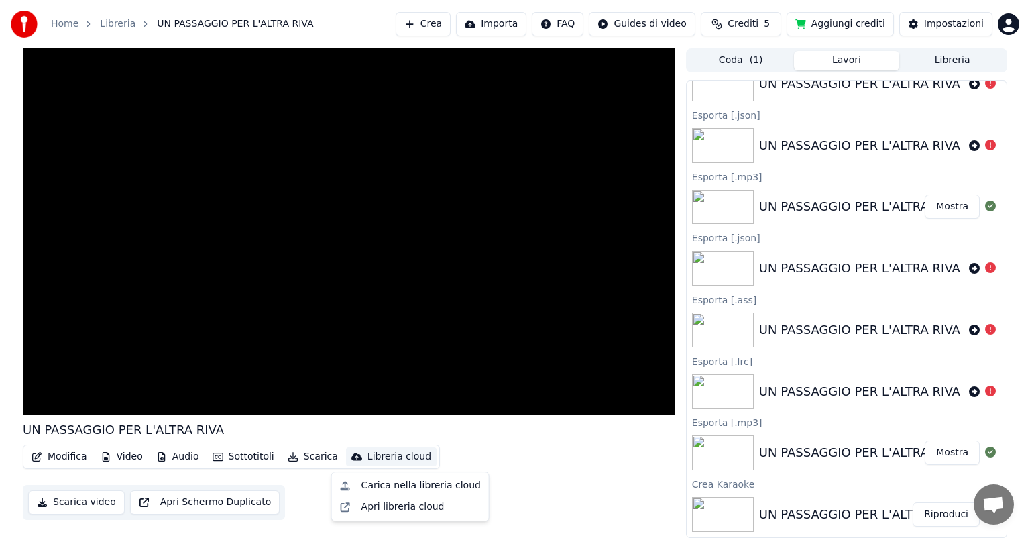
click at [384, 457] on div "Libreria cloud" at bounding box center [399, 456] width 64 height 13
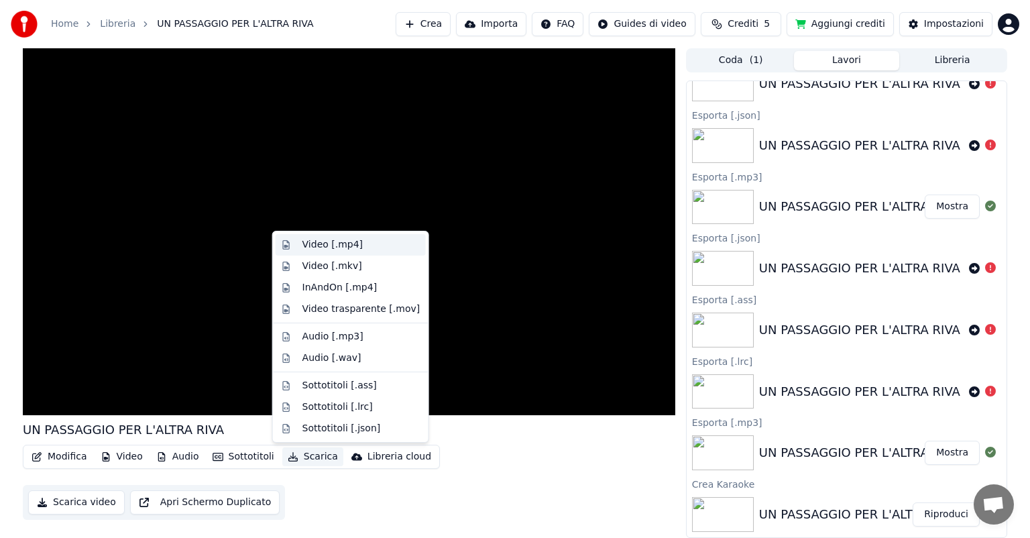
click at [300, 241] on div "Video [.mp4]" at bounding box center [351, 244] width 150 height 21
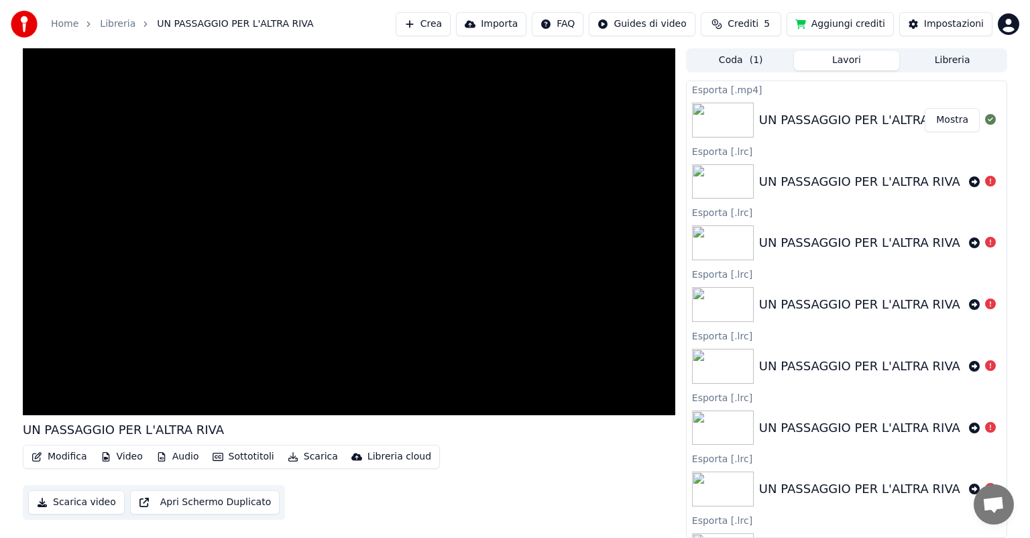
click at [941, 119] on button "Mostra" at bounding box center [952, 120] width 55 height 24
click at [985, 180] on icon at bounding box center [990, 181] width 11 height 11
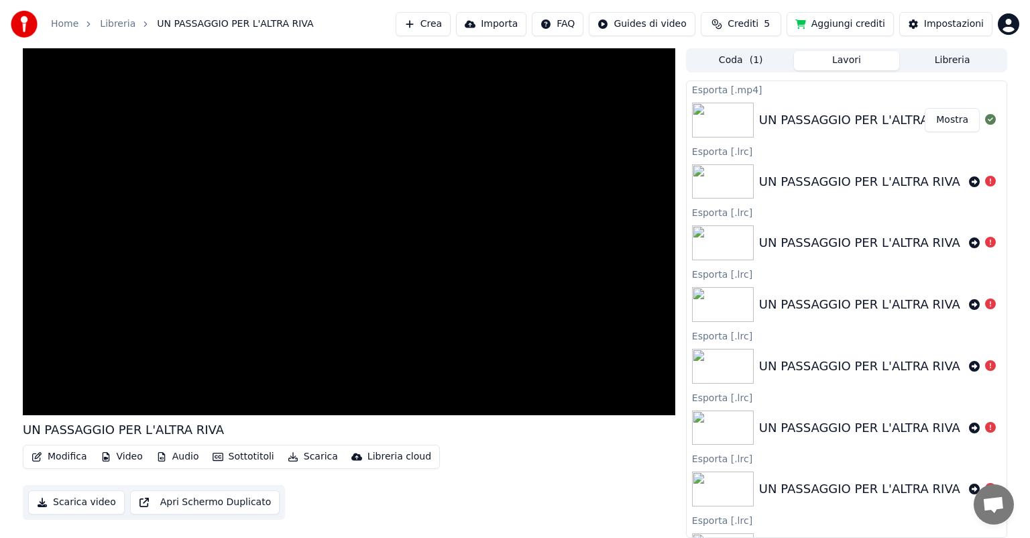
click at [748, 56] on button "Coda ( 1 )" at bounding box center [741, 60] width 106 height 19
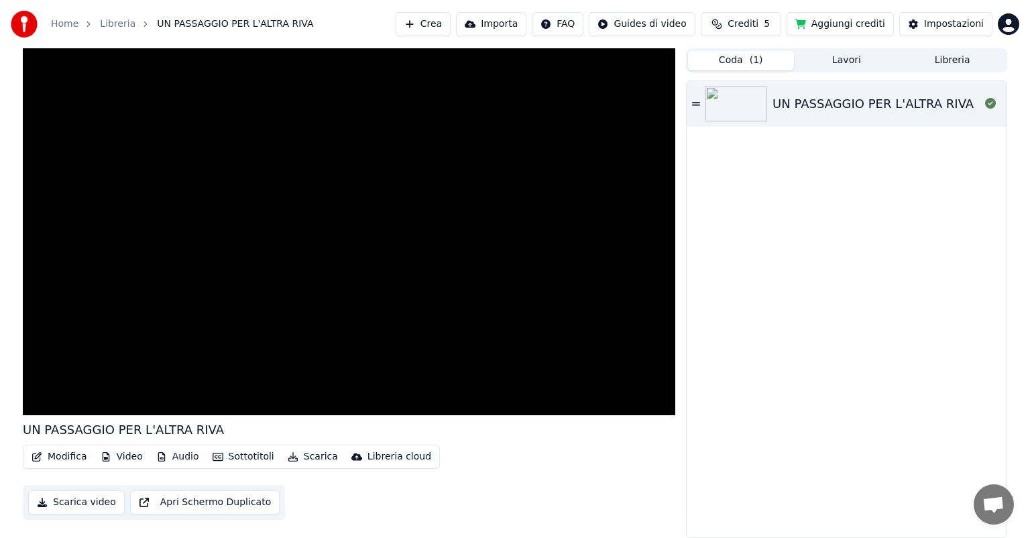
click at [842, 103] on div "UN PASSAGGIO PER L'ALTRA RIVA" at bounding box center [873, 104] width 201 height 19
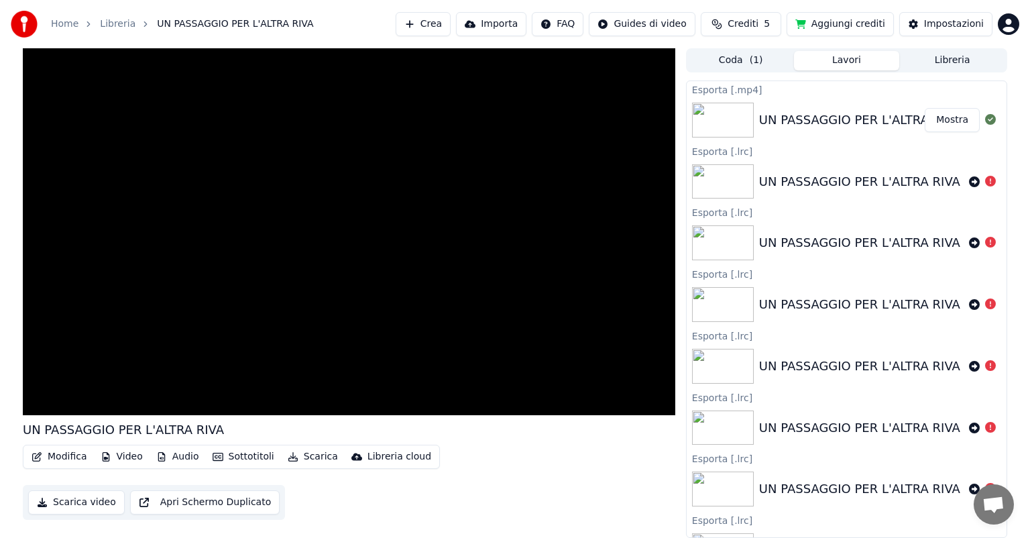
click at [848, 59] on button "Lavori" at bounding box center [847, 60] width 106 height 19
click at [985, 243] on icon at bounding box center [990, 242] width 11 height 11
click at [985, 306] on icon at bounding box center [990, 303] width 11 height 11
click at [969, 303] on icon at bounding box center [974, 304] width 11 height 11
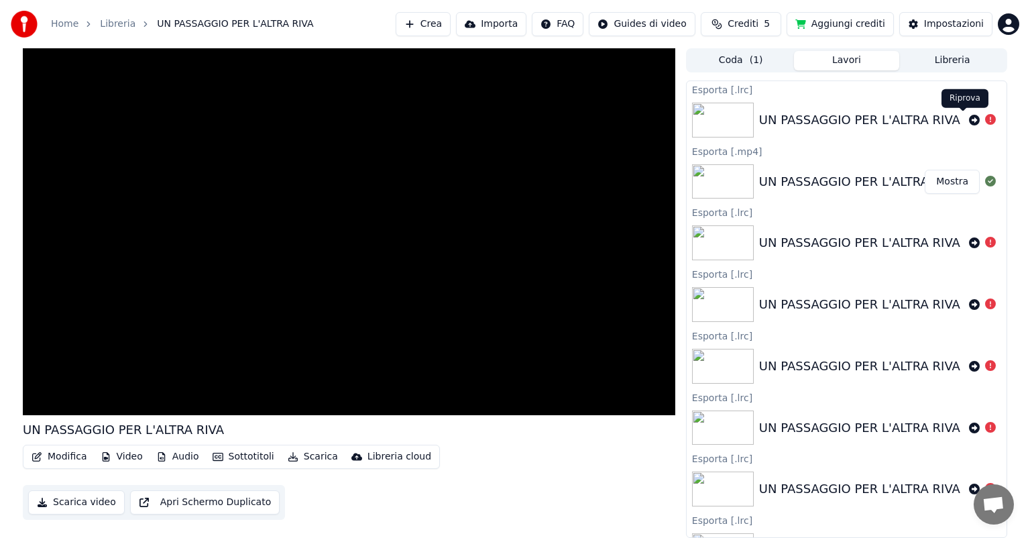
click at [969, 121] on icon at bounding box center [974, 120] width 11 height 11
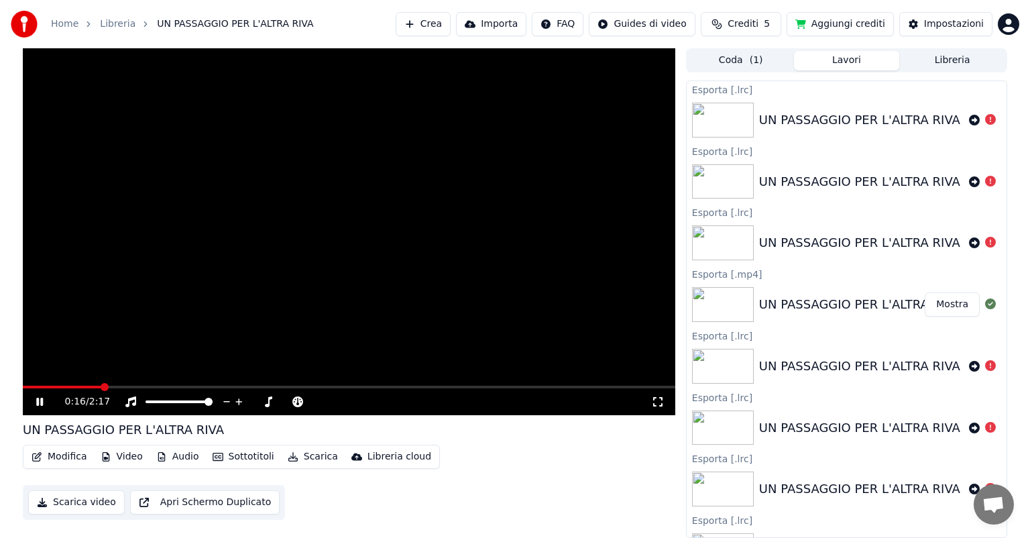
click at [40, 401] on icon at bounding box center [50, 401] width 32 height 11
click at [969, 119] on icon at bounding box center [974, 120] width 11 height 11
click at [740, 62] on button "Coda ( 1 )" at bounding box center [741, 60] width 106 height 19
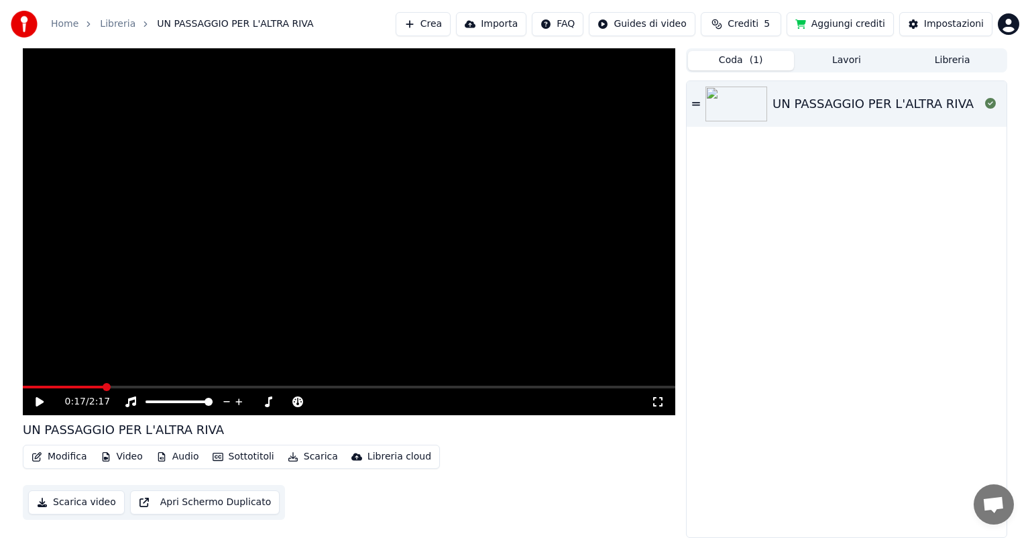
click at [743, 102] on img at bounding box center [736, 104] width 62 height 35
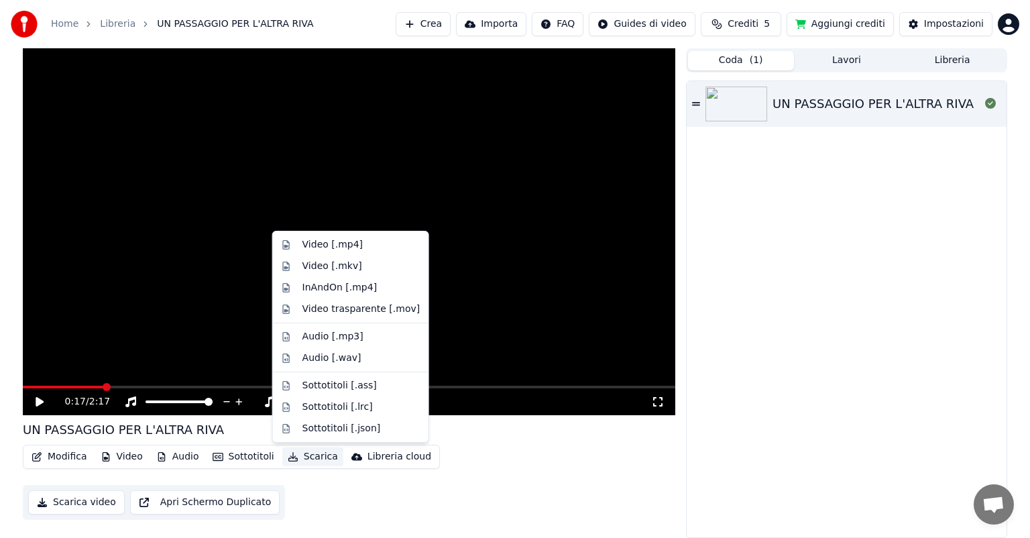
click at [308, 457] on button "Scarica" at bounding box center [312, 456] width 61 height 19
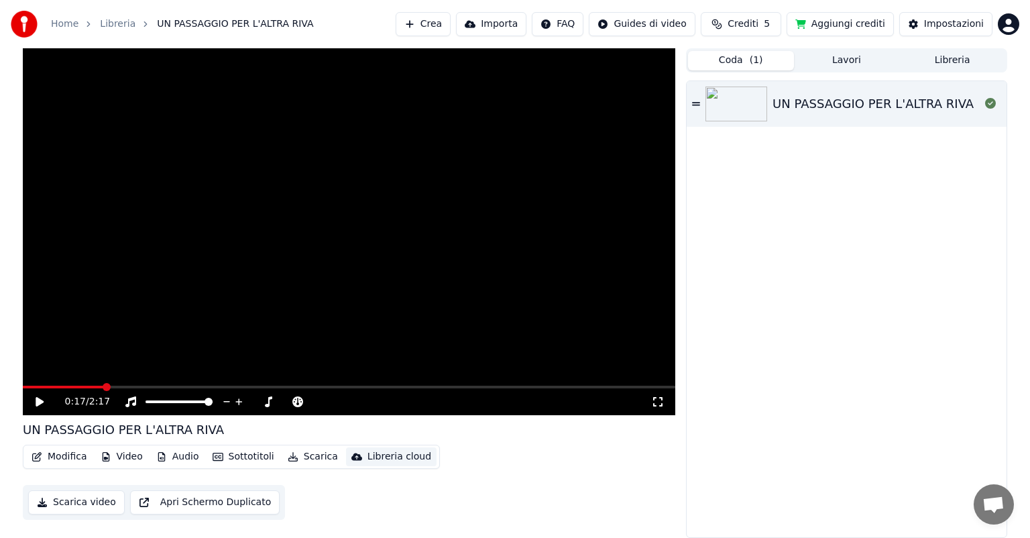
click at [367, 461] on div "Libreria cloud" at bounding box center [399, 456] width 64 height 13
click at [367, 456] on div "Libreria cloud" at bounding box center [399, 456] width 64 height 13
click at [376, 498] on div "Apri libreria cloud" at bounding box center [411, 506] width 152 height 21
